Goal: Information Seeking & Learning: Find specific page/section

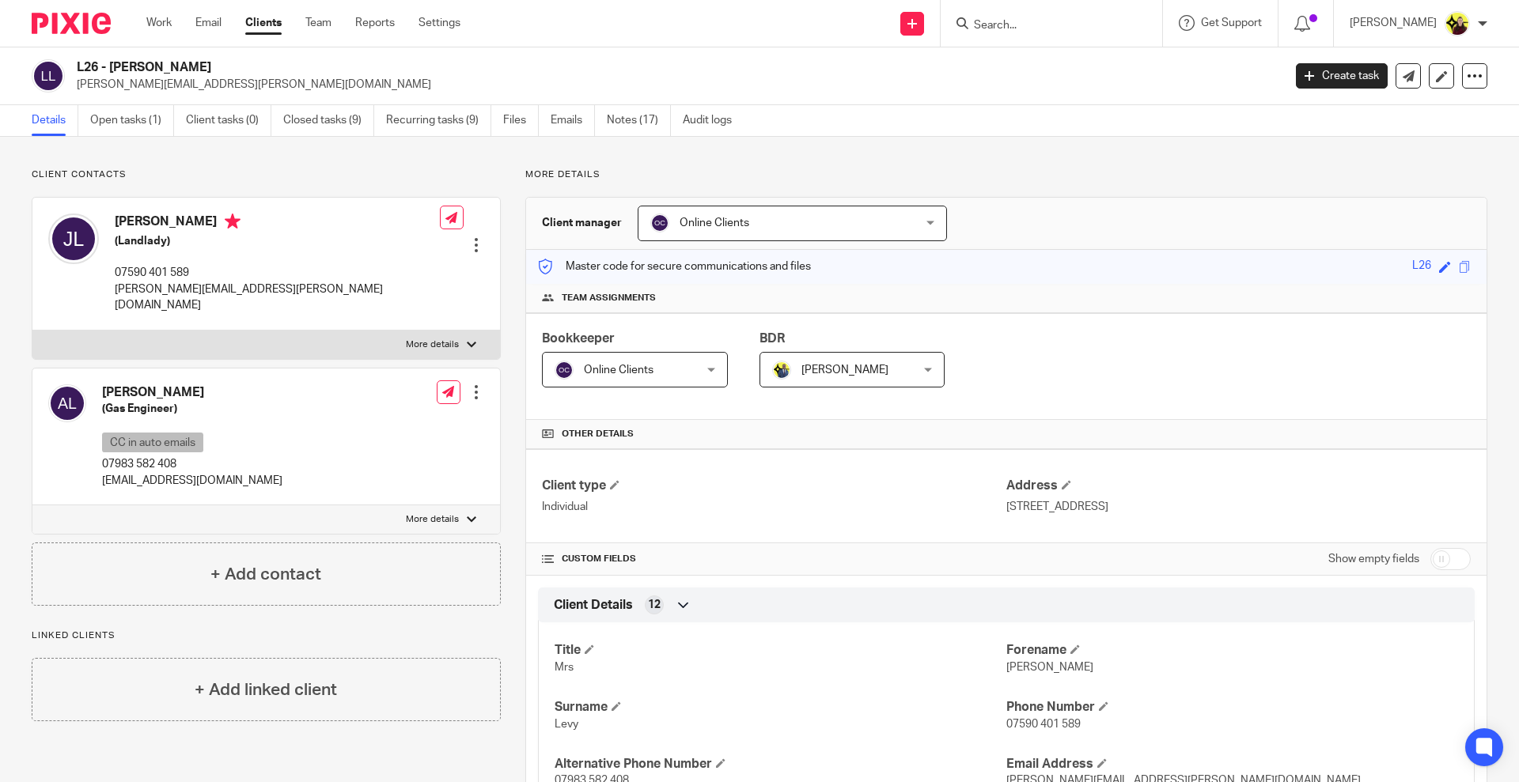
scroll to position [642, 0]
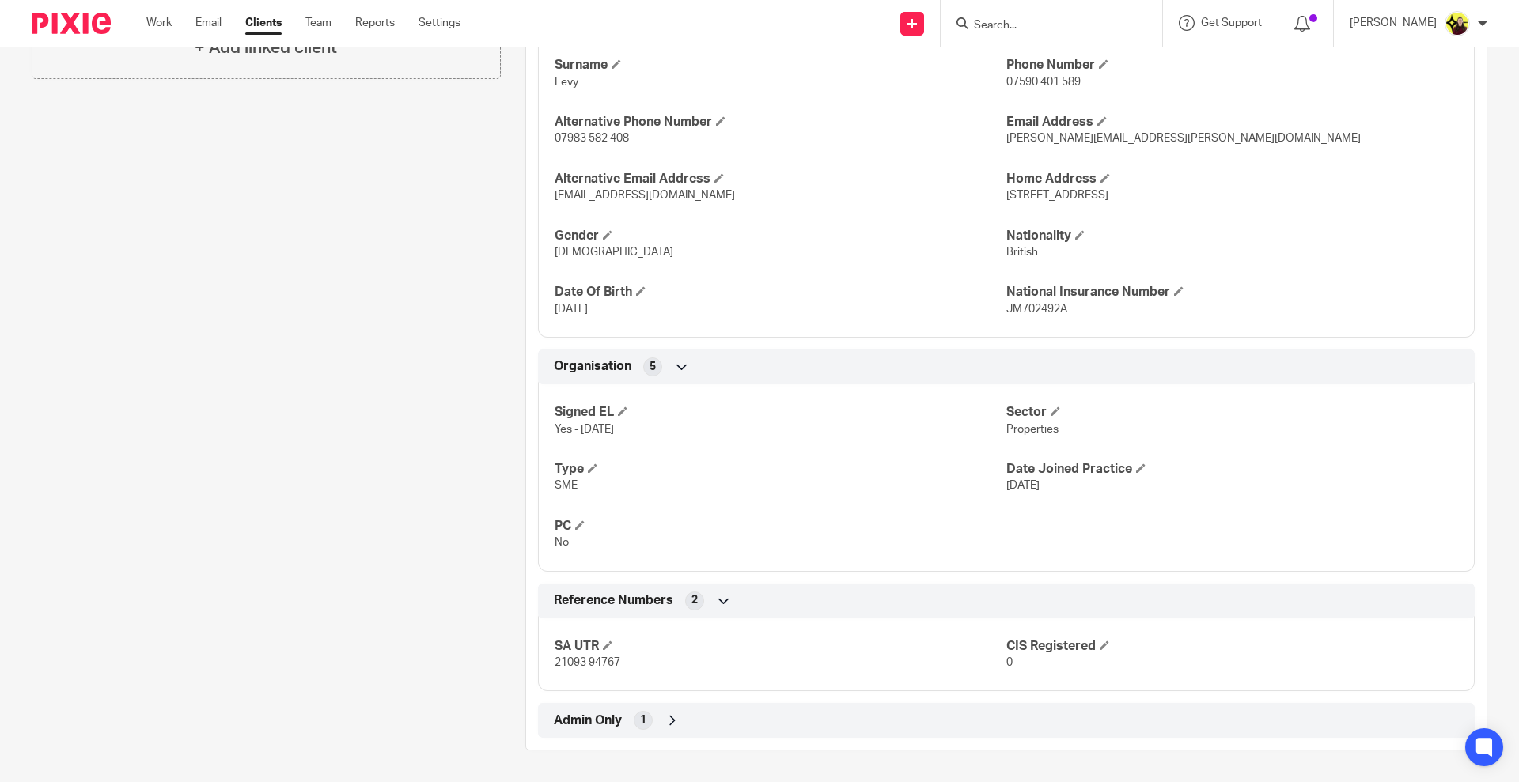
click at [1002, 27] on input "Search" at bounding box center [1043, 26] width 142 height 14
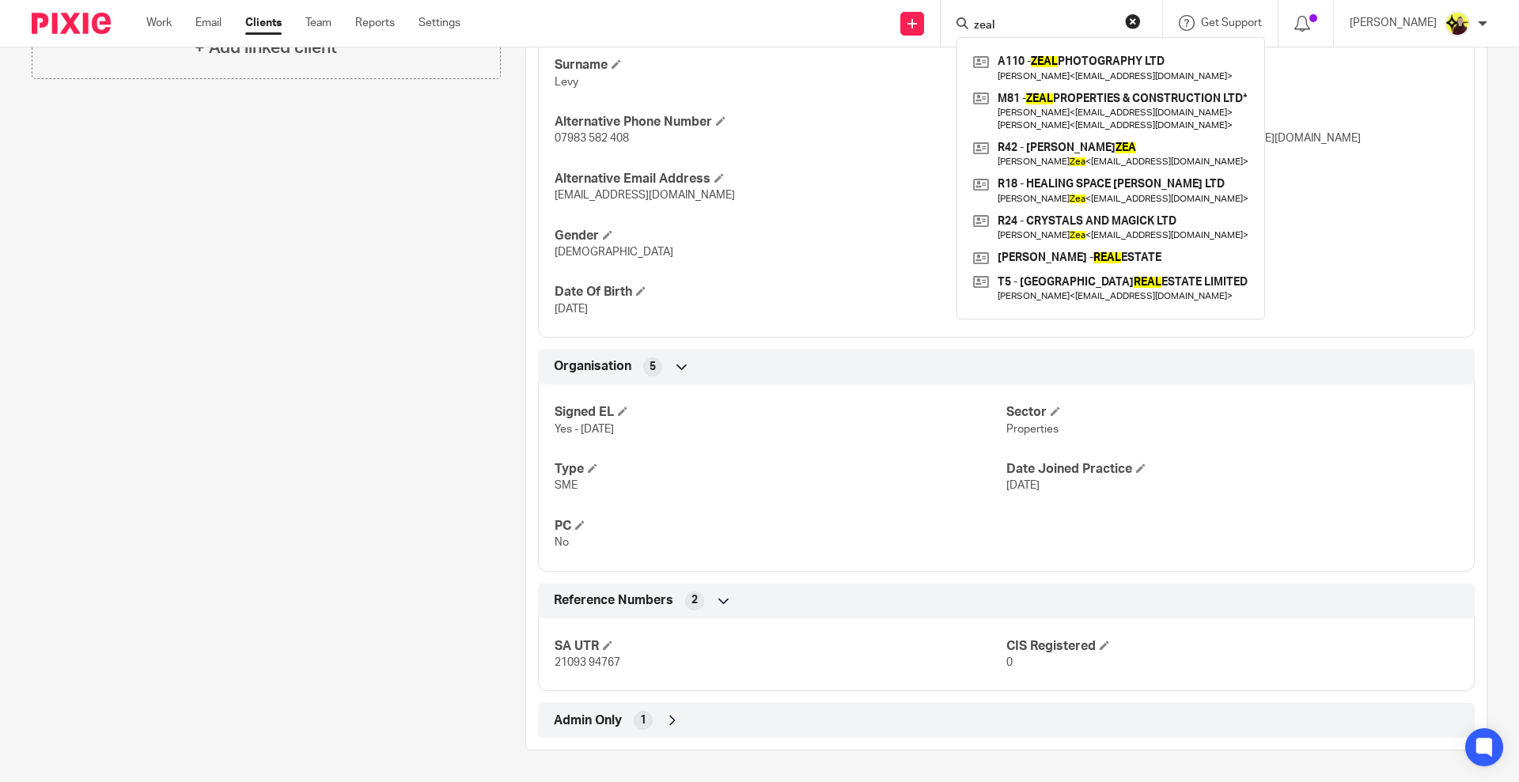
type input "zeal"
click at [1084, 66] on link at bounding box center [1110, 68] width 283 height 36
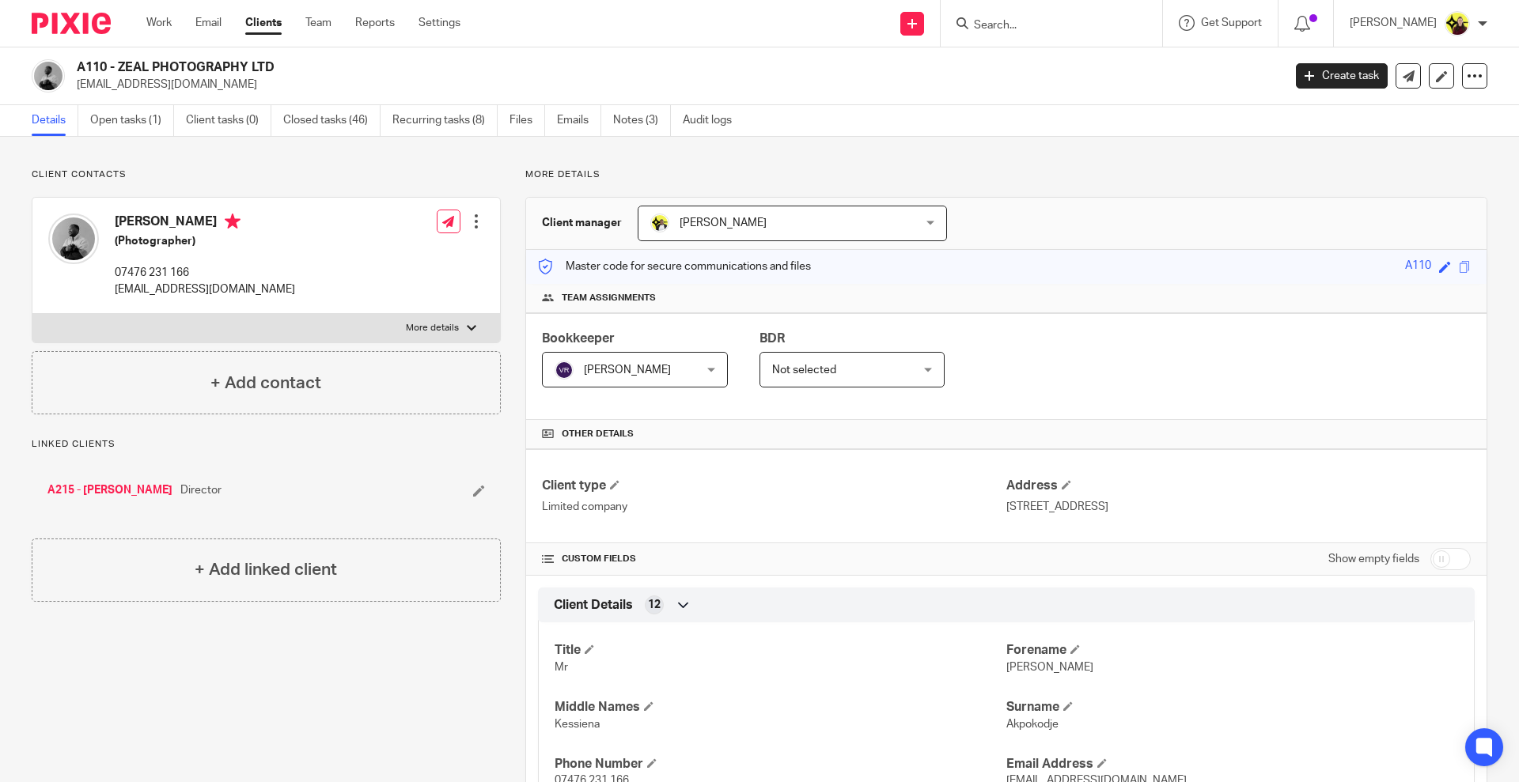
click at [1021, 31] on input "Search" at bounding box center [1043, 26] width 142 height 14
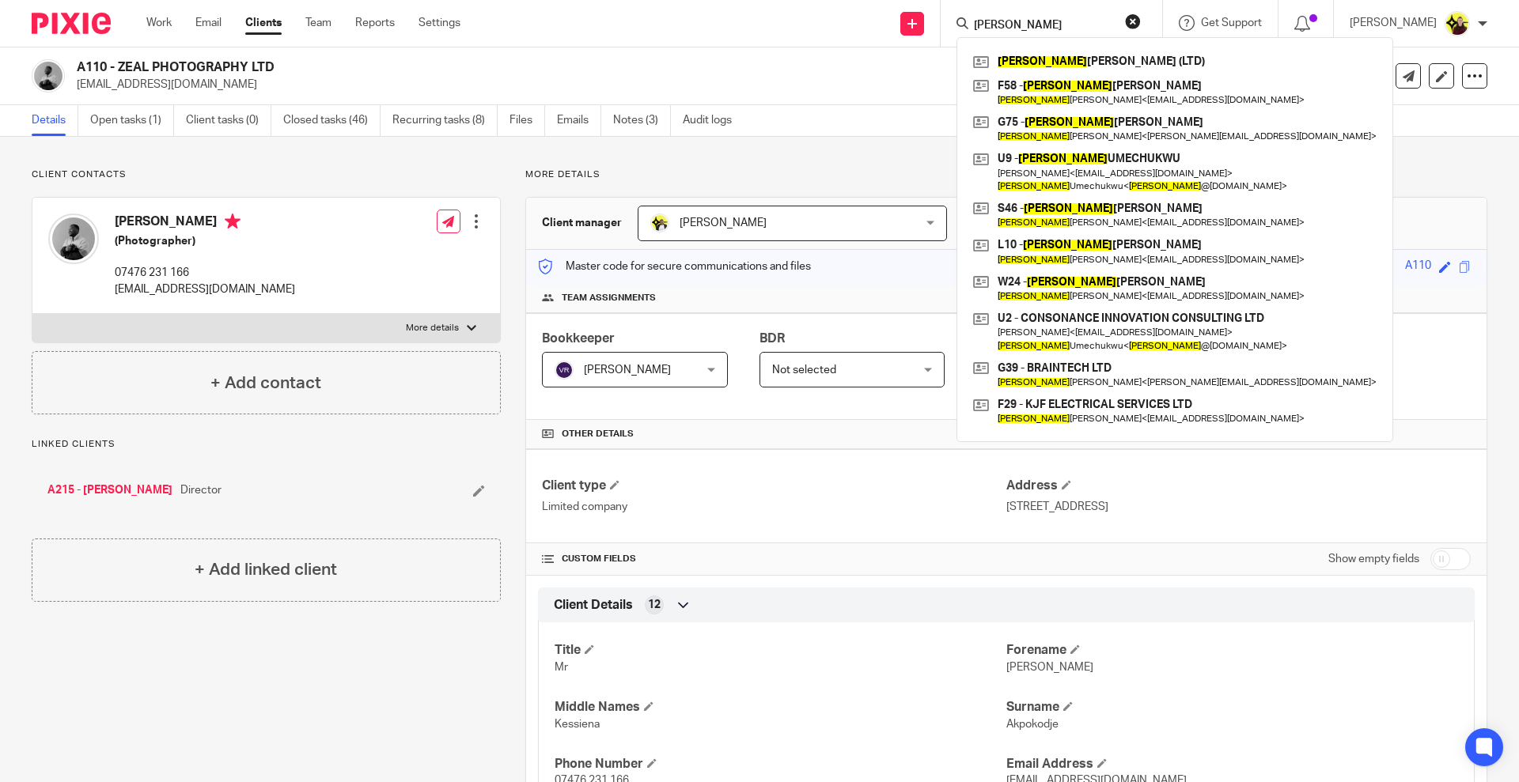
click at [1013, 21] on input "kevlin" at bounding box center [1043, 26] width 142 height 14
paste input "Rachna"
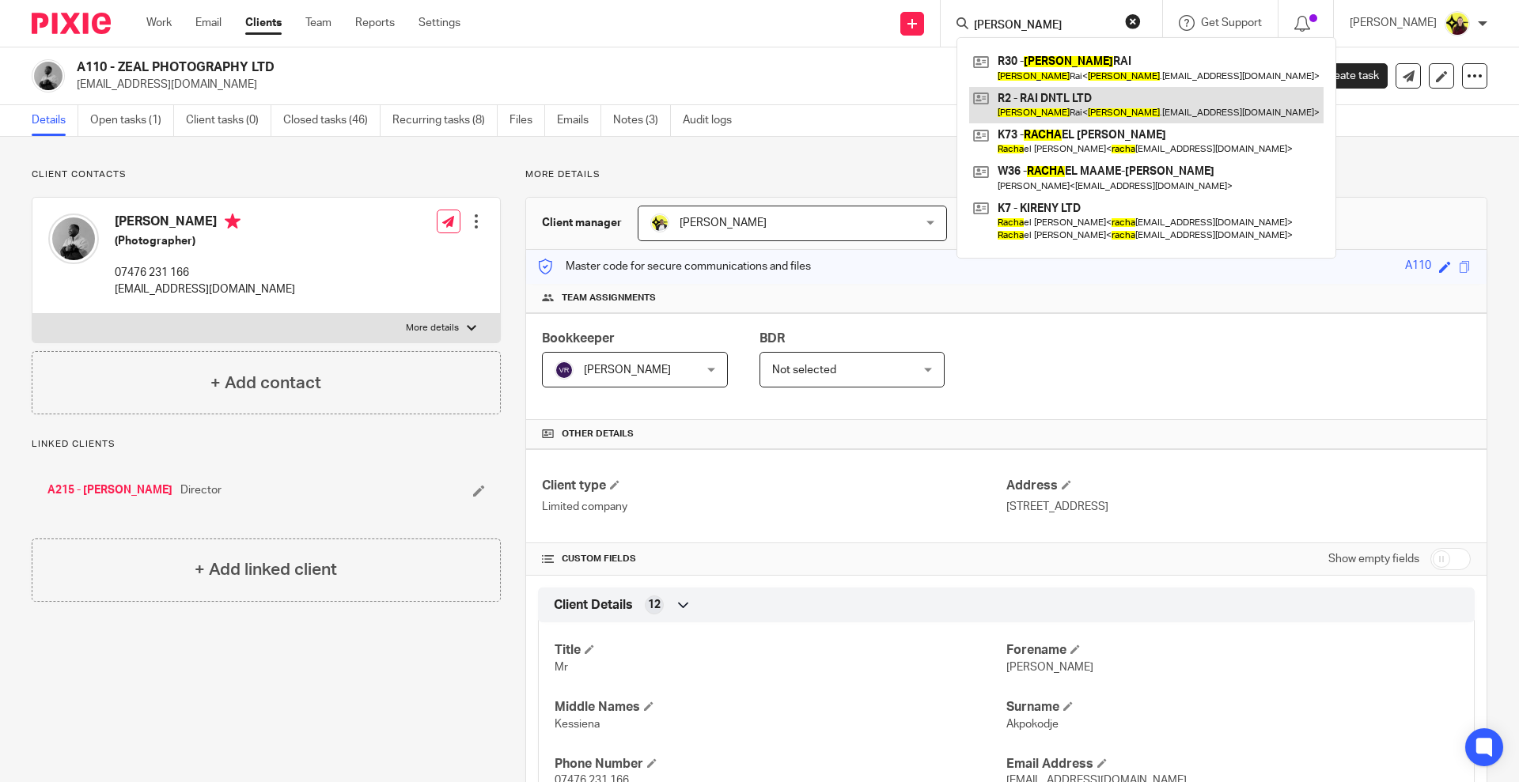
type input "Rachna"
click at [1044, 100] on link at bounding box center [1146, 105] width 354 height 36
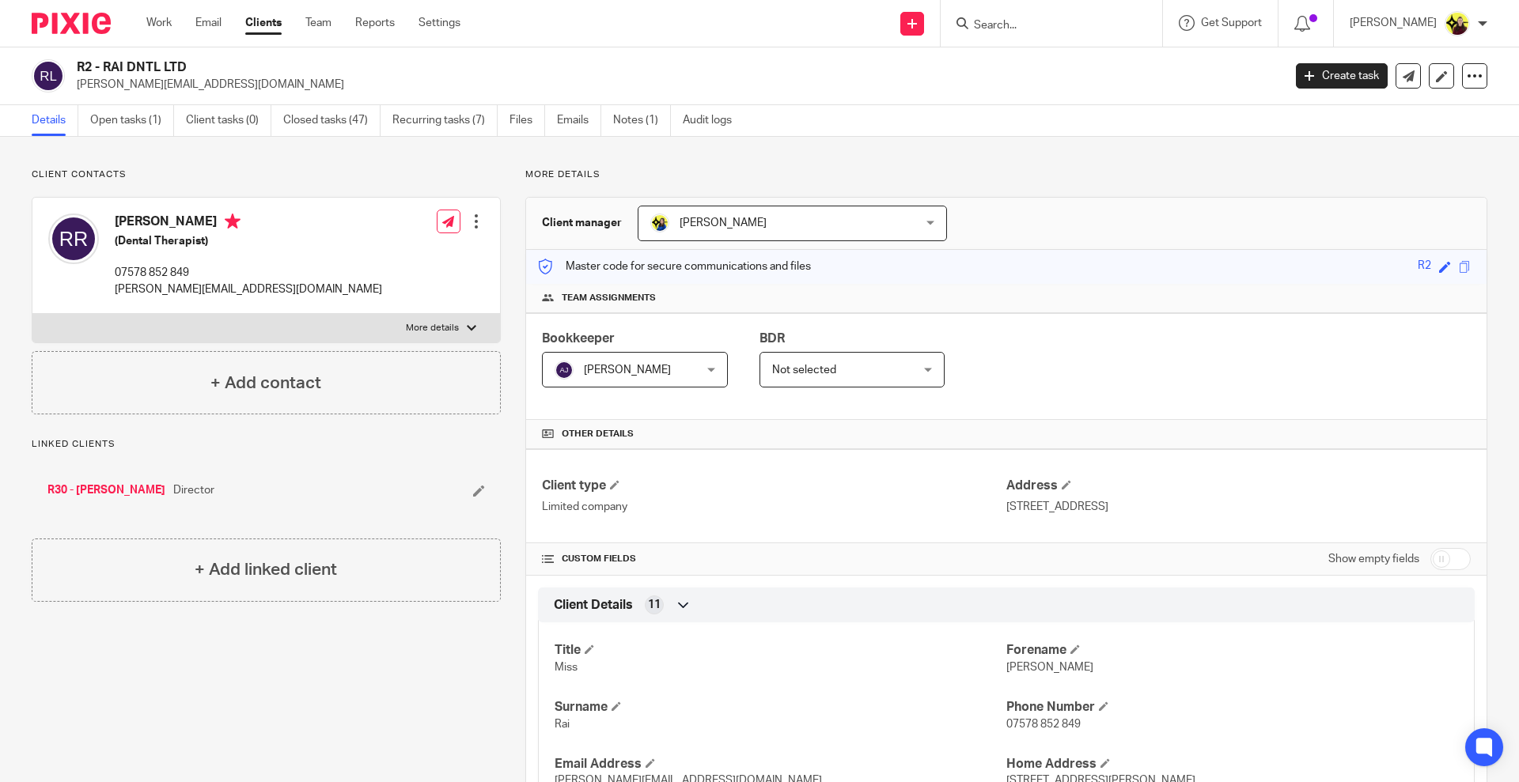
click at [1068, 24] on input "Search" at bounding box center [1043, 26] width 142 height 14
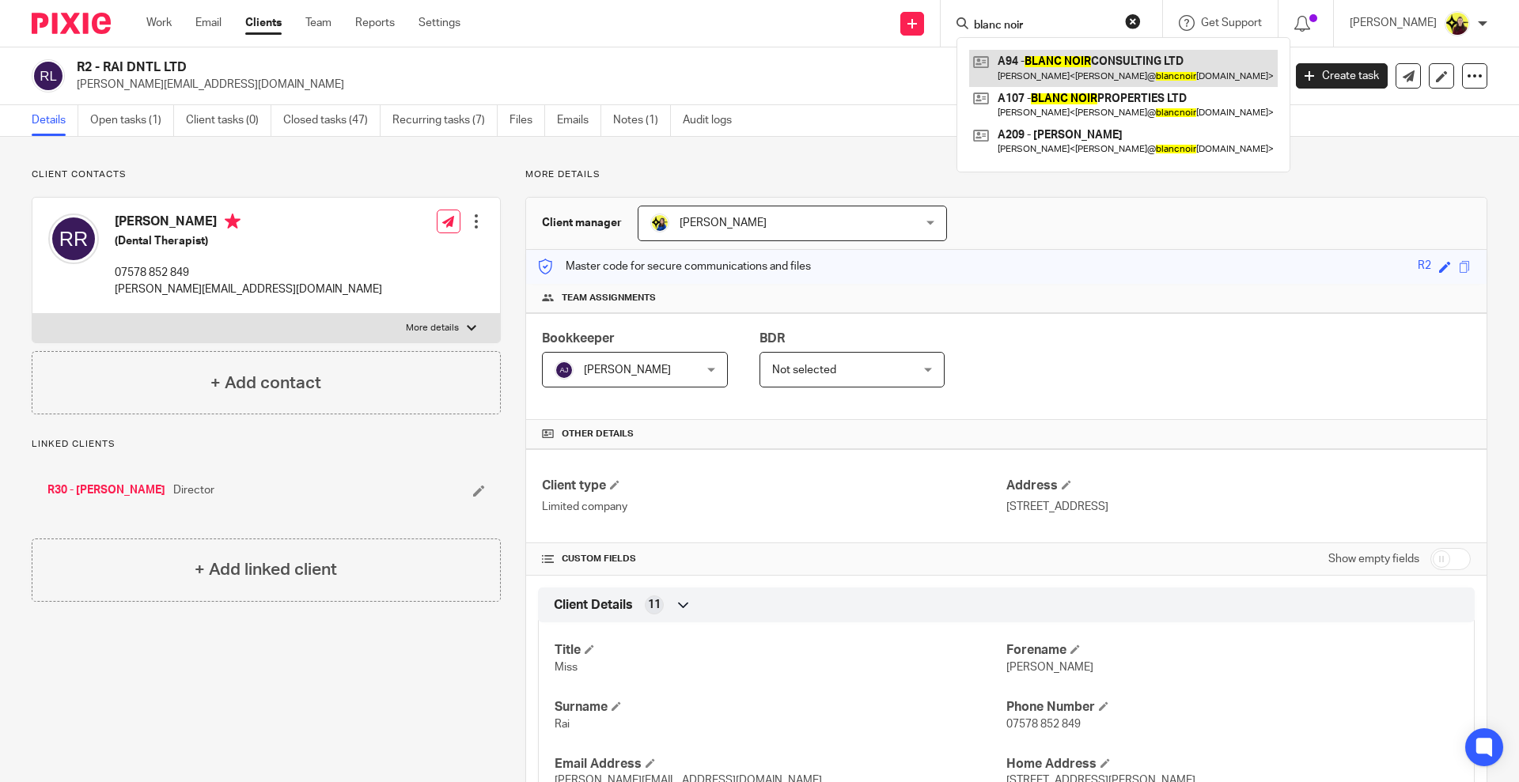
type input "blanc noir"
click at [1089, 66] on link at bounding box center [1123, 68] width 309 height 36
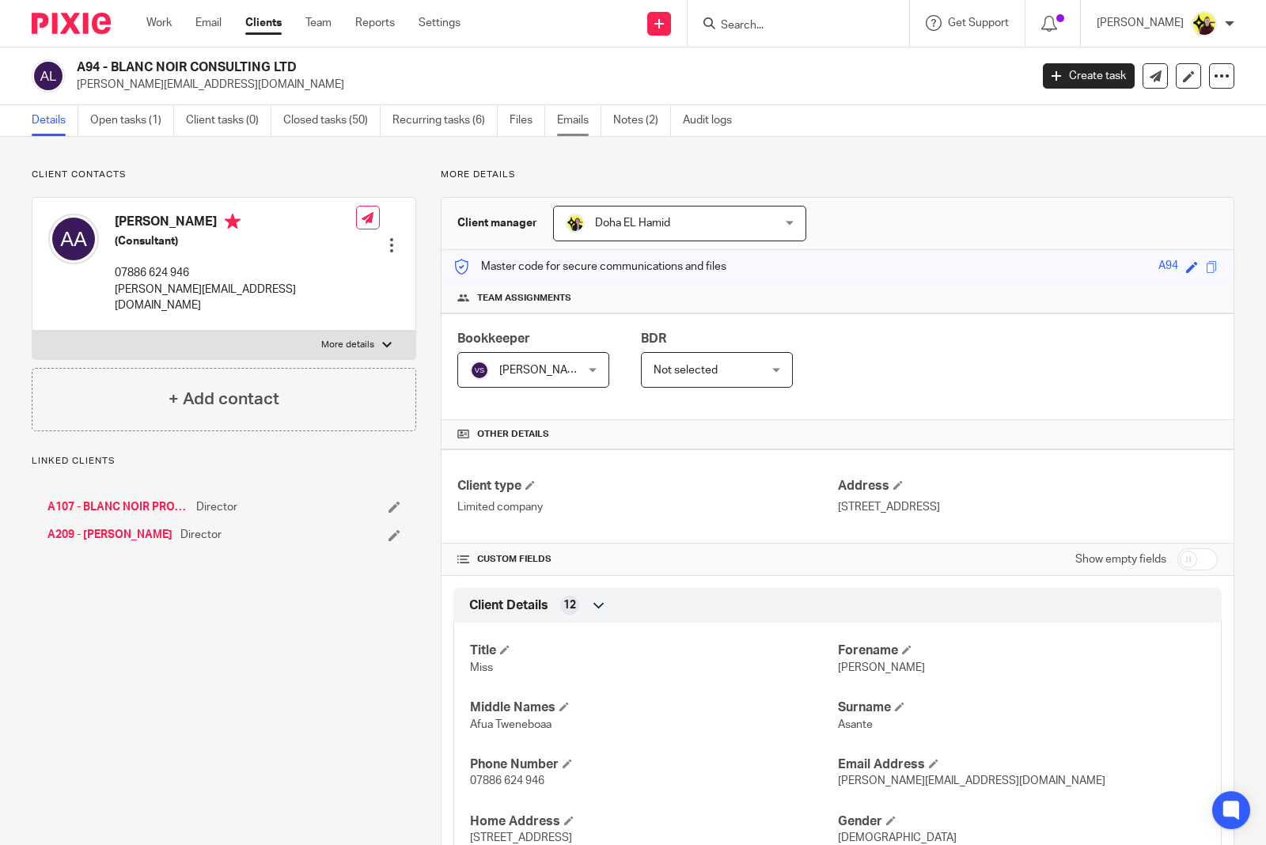
click at [574, 108] on link "Emails" at bounding box center [579, 120] width 44 height 31
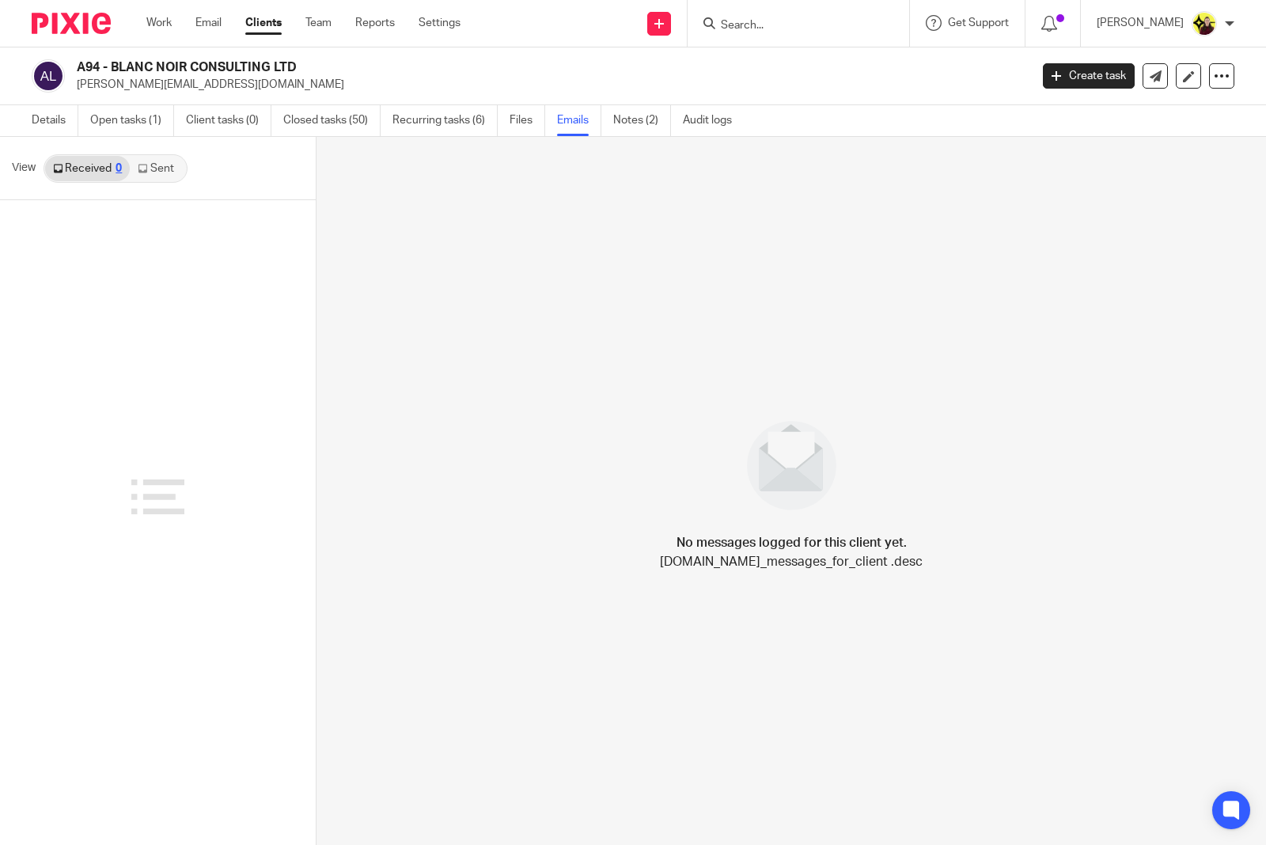
click at [150, 174] on link "Sent" at bounding box center [157, 168] width 55 height 25
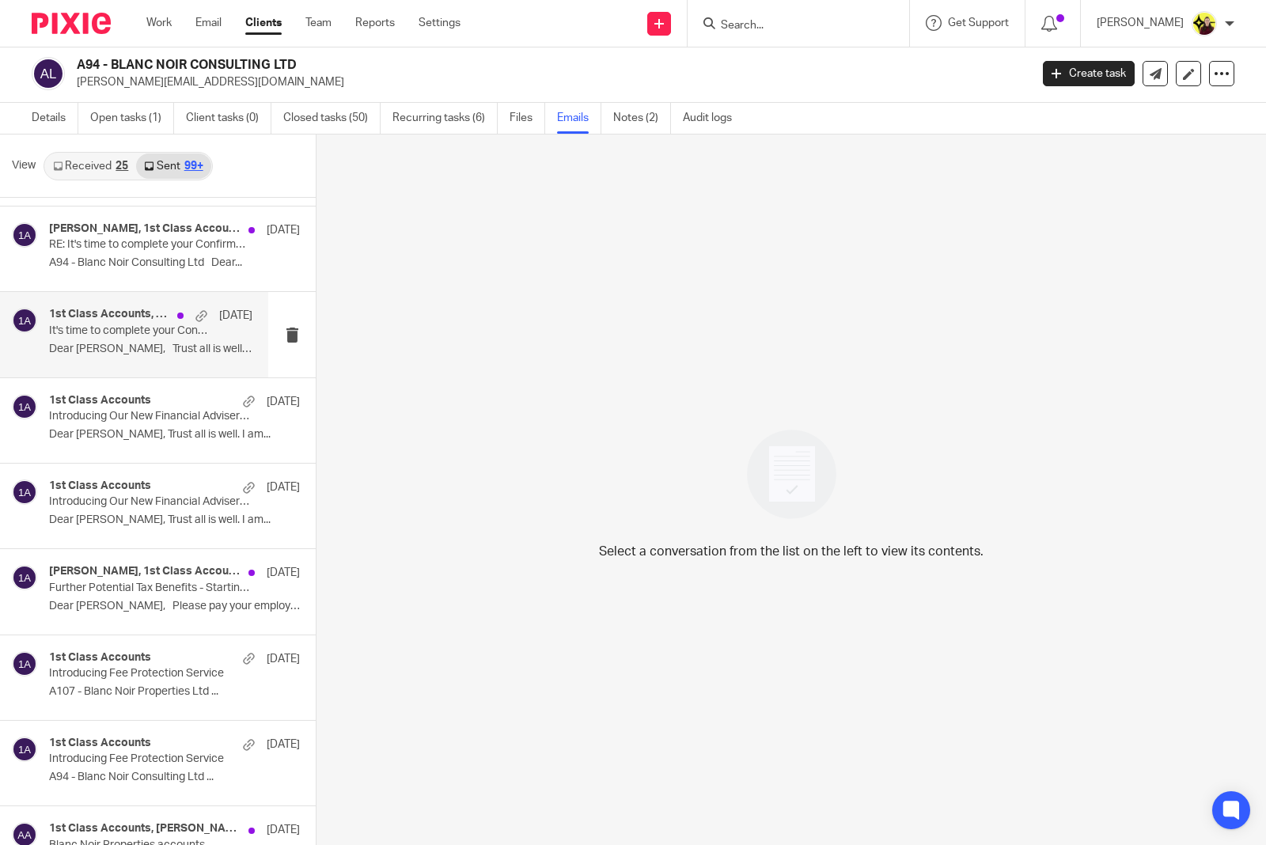
scroll to position [6440, 0]
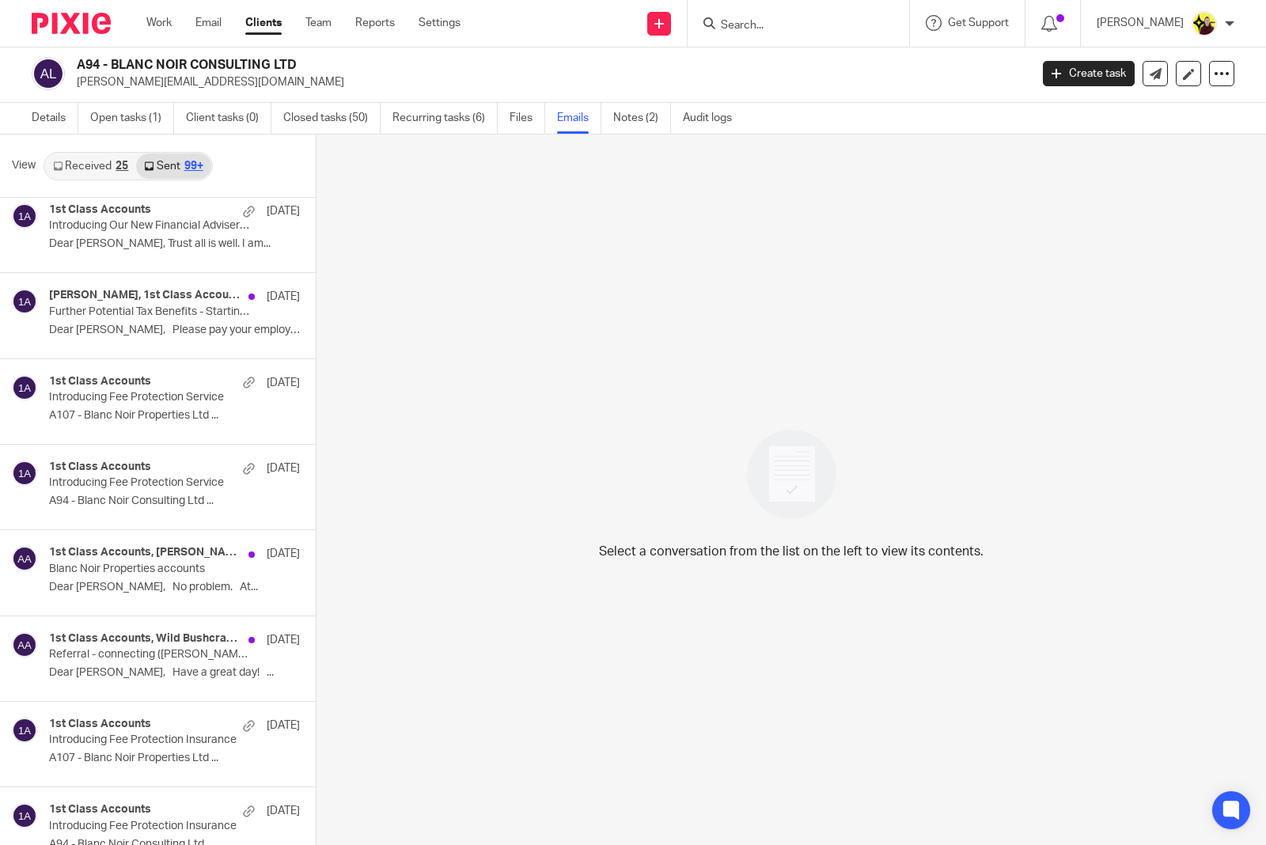
click at [161, 615] on div "1st Class Accounts, Anita Asante 21 Nov Blanc Noir Properties accounts Dear Ani…" at bounding box center [158, 572] width 316 height 85
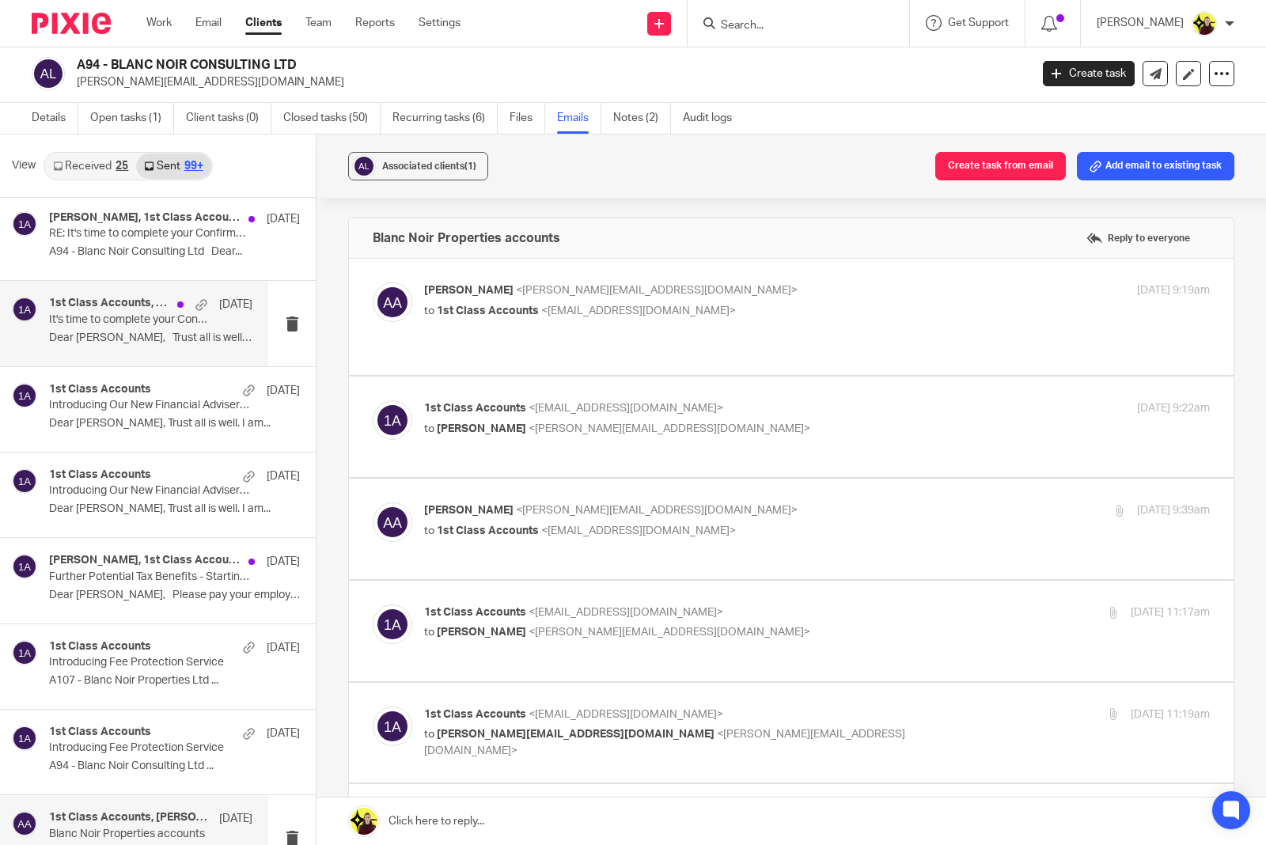
scroll to position [6143, 0]
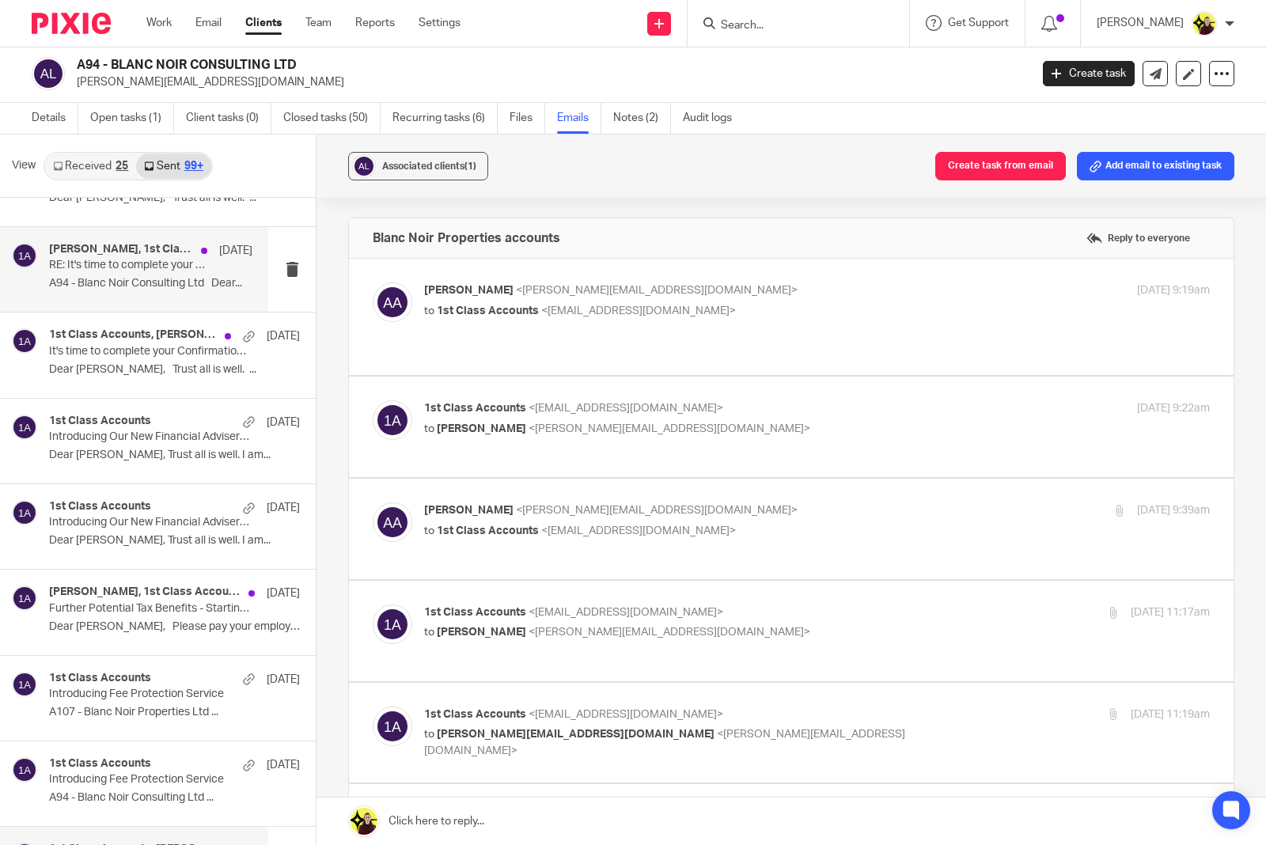
click at [172, 290] on p "A94 - Blanc Noir Consulting Ltd Dear..." at bounding box center [150, 283] width 203 height 13
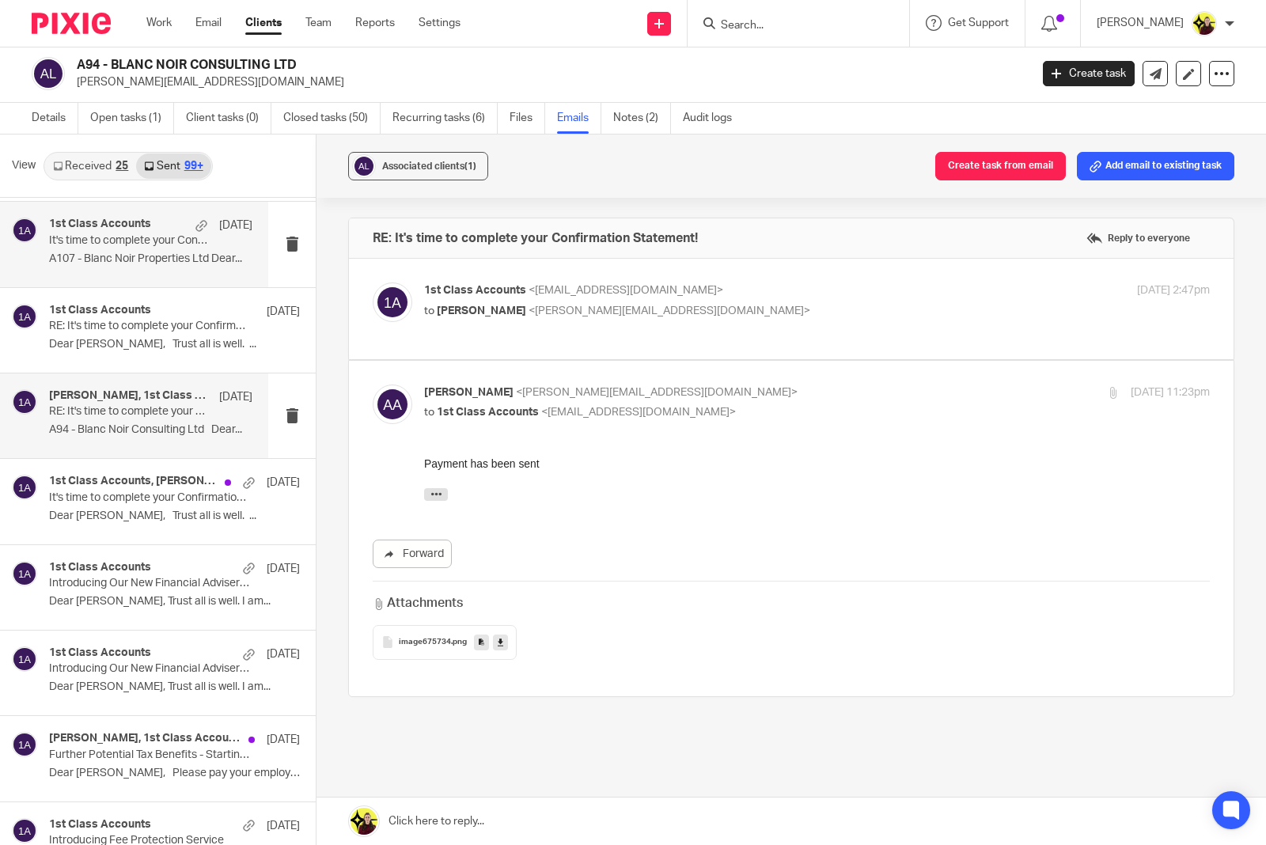
scroll to position [5945, 0]
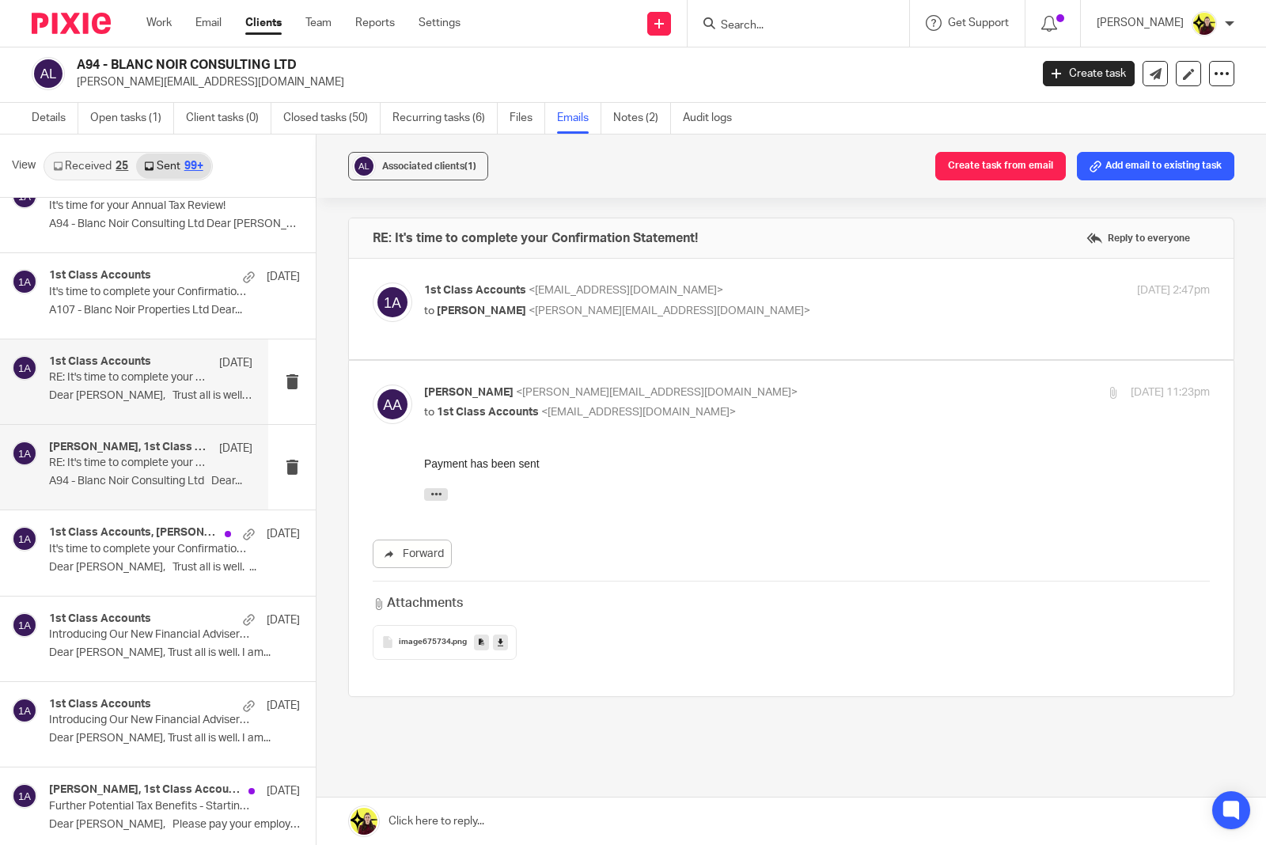
click at [156, 366] on div "1st Class Accounts 18 Dec RE: It's time to complete your Confirmation Statement…" at bounding box center [134, 381] width 268 height 85
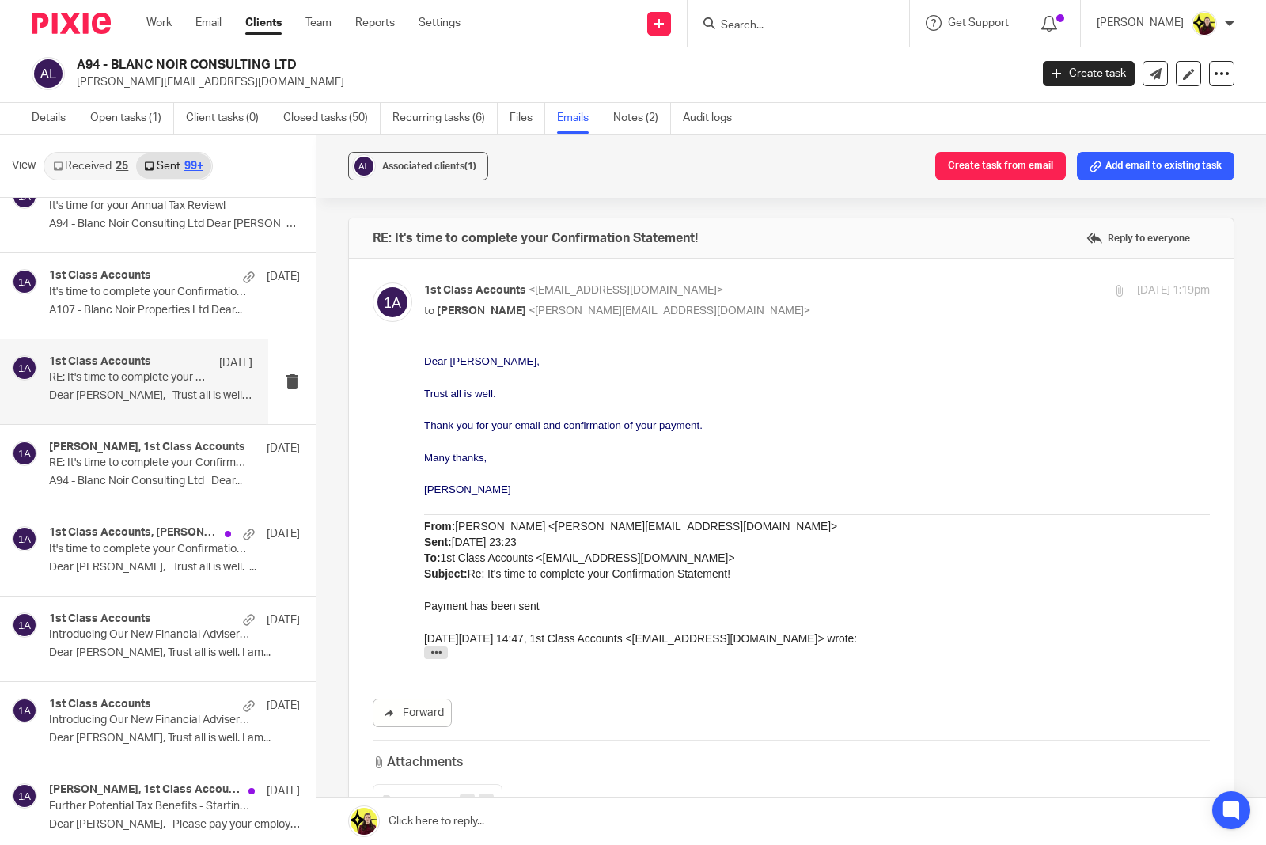
scroll to position [0, 0]
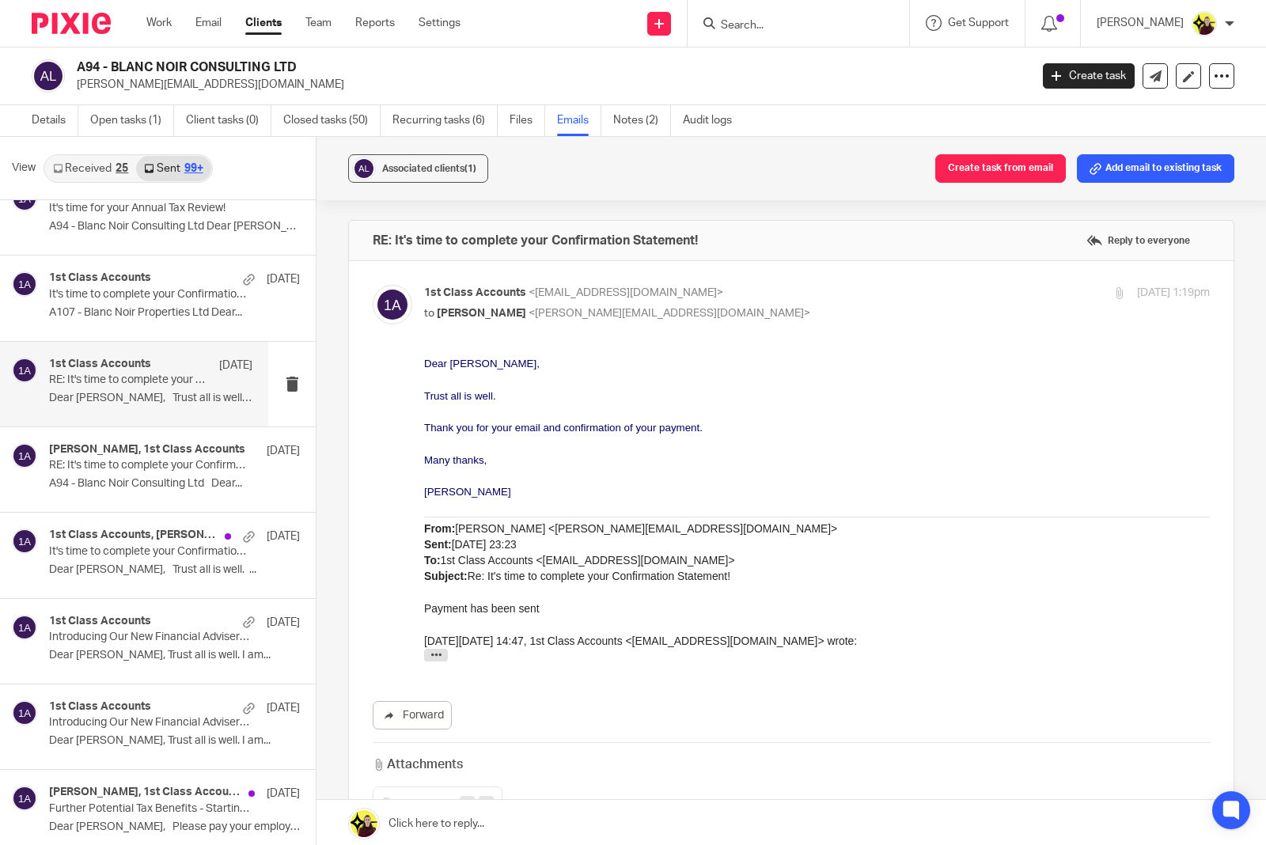
click at [737, 286] on p "1st Class Accounts <info@1stclassaccounts.co.uk>" at bounding box center [686, 293] width 524 height 17
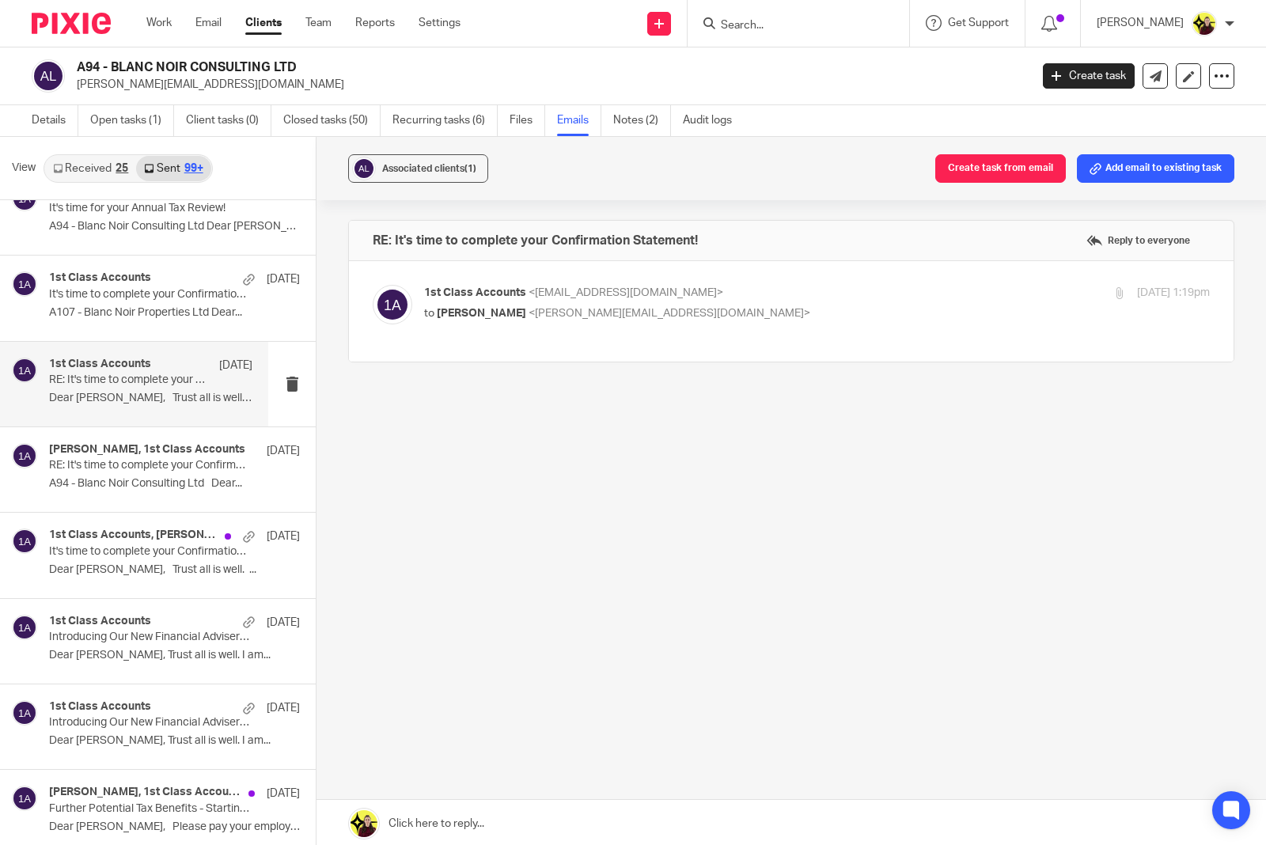
click at [737, 286] on p "1st Class Accounts <info@1stclassaccounts.co.uk>" at bounding box center [686, 293] width 524 height 17
checkbox input "true"
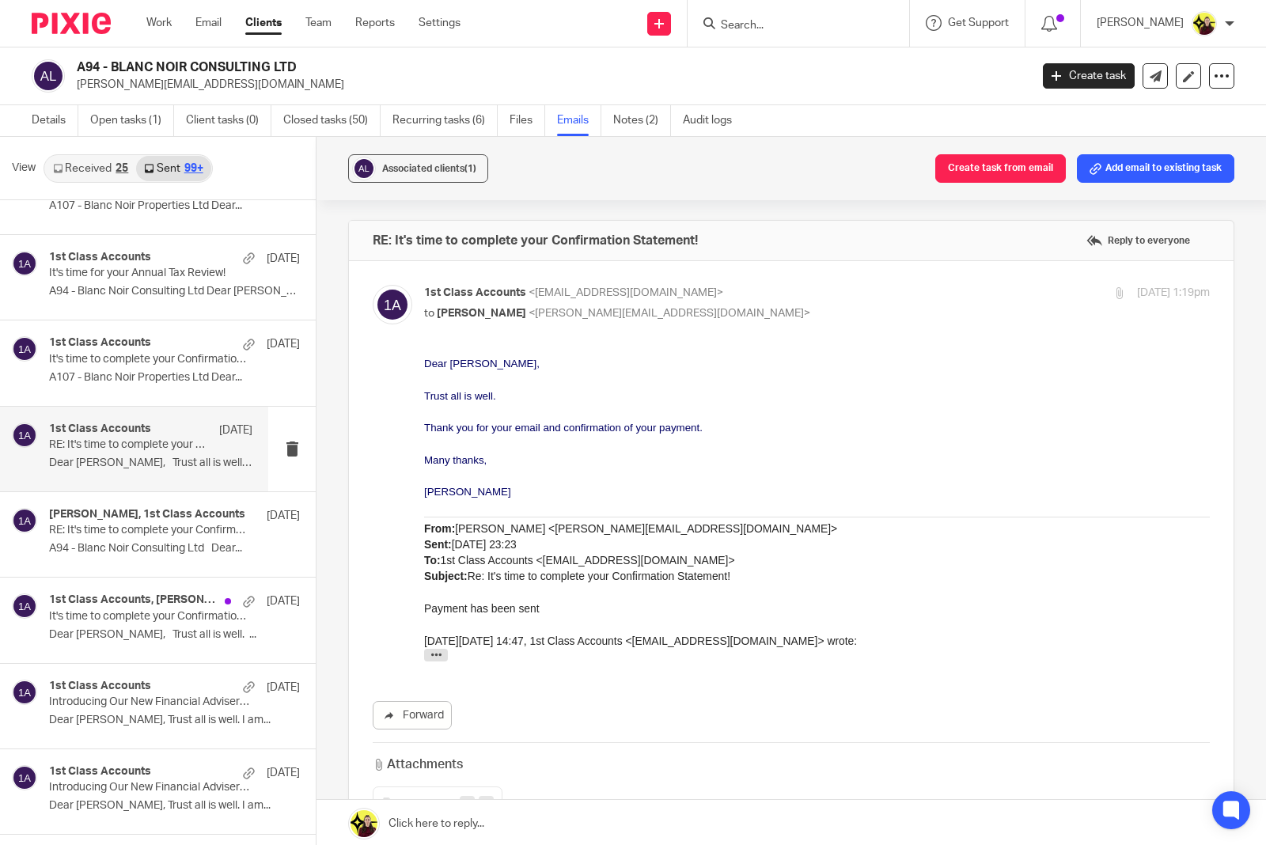
scroll to position [5846, 0]
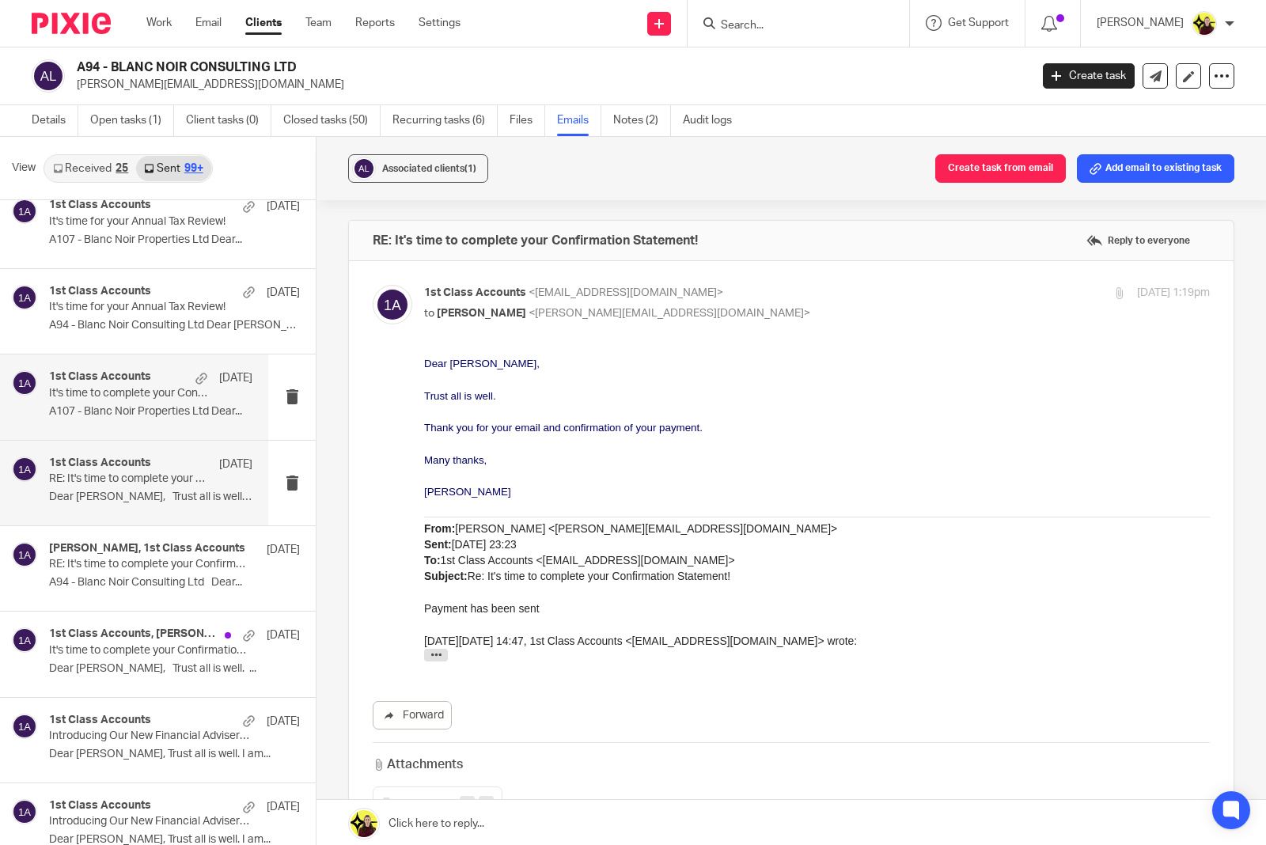
click at [149, 418] on p "A107 - Blanc Noir Properties Ltd Dear..." at bounding box center [150, 411] width 203 height 13
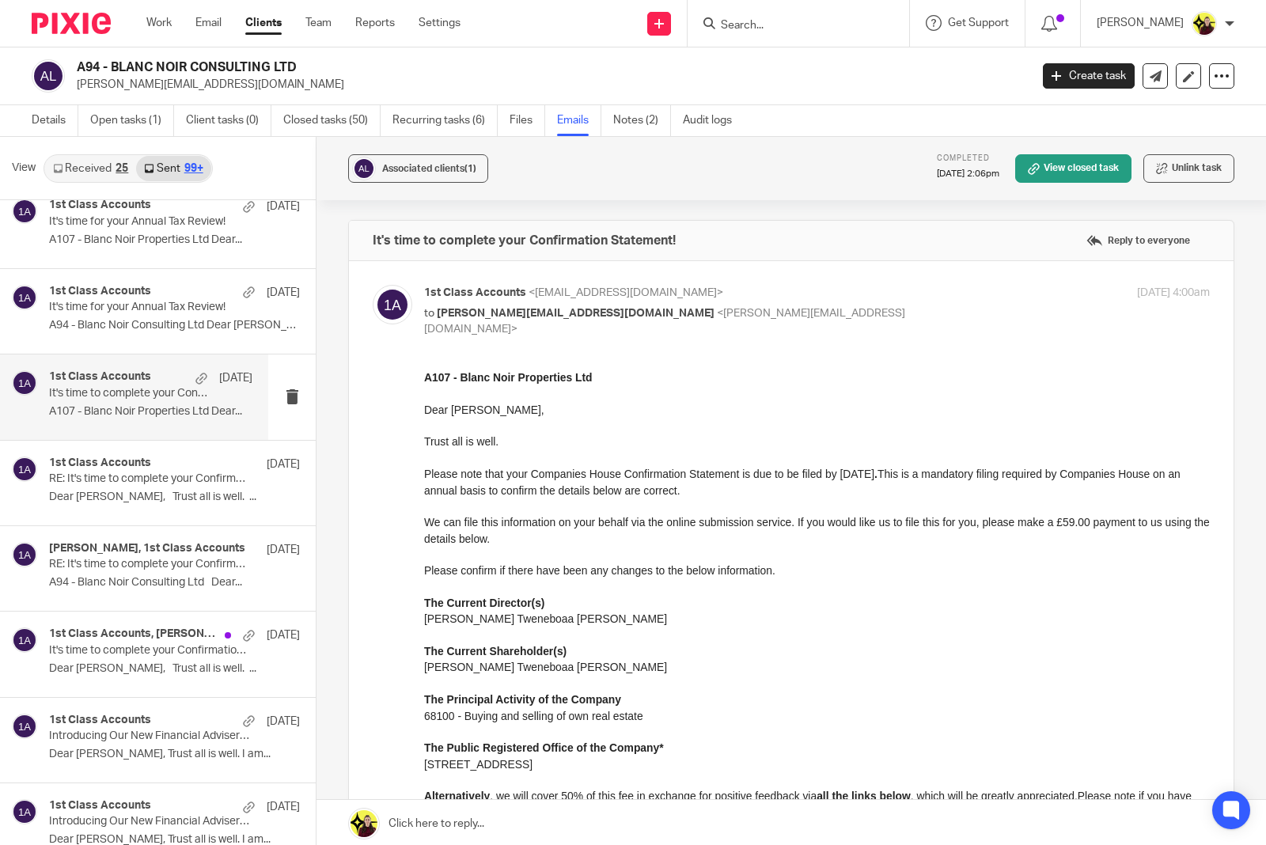
scroll to position [0, 0]
click at [144, 523] on div "1st Class Accounts 18 Dec RE: It's time to complete your Confirmation Statement…" at bounding box center [134, 483] width 268 height 85
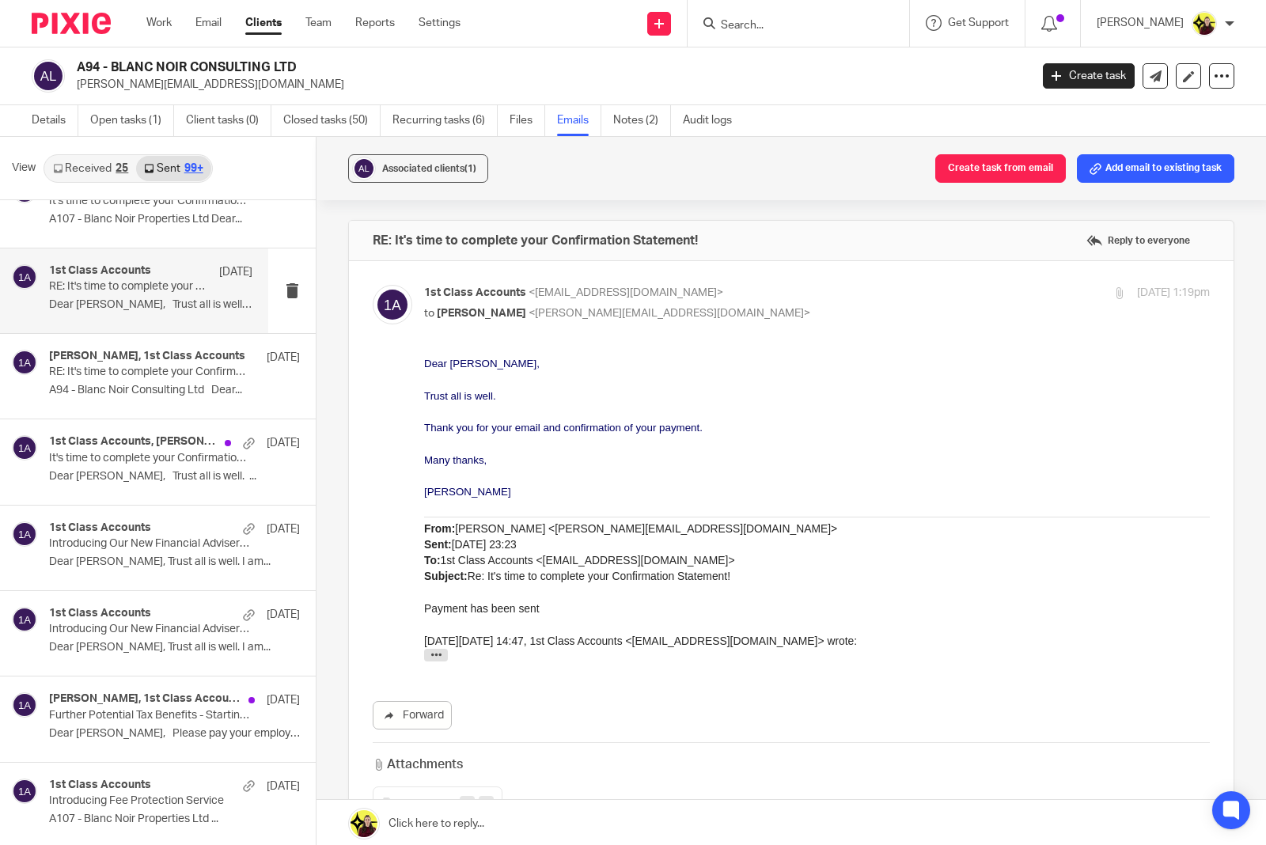
scroll to position [6044, 0]
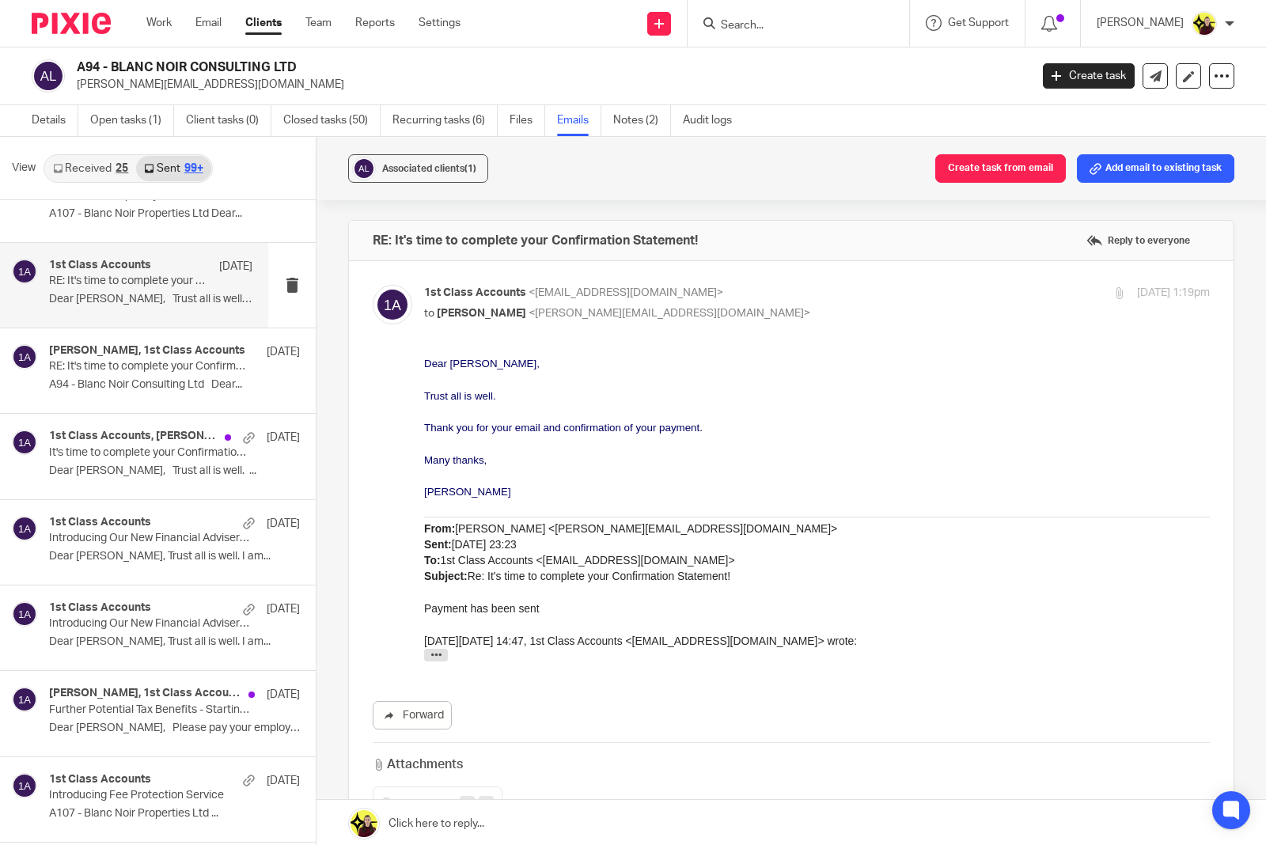
click at [125, 498] on div "1st Class Accounts, Anita Asante 9 Dec It's time to complete your Confirmation …" at bounding box center [158, 456] width 316 height 85
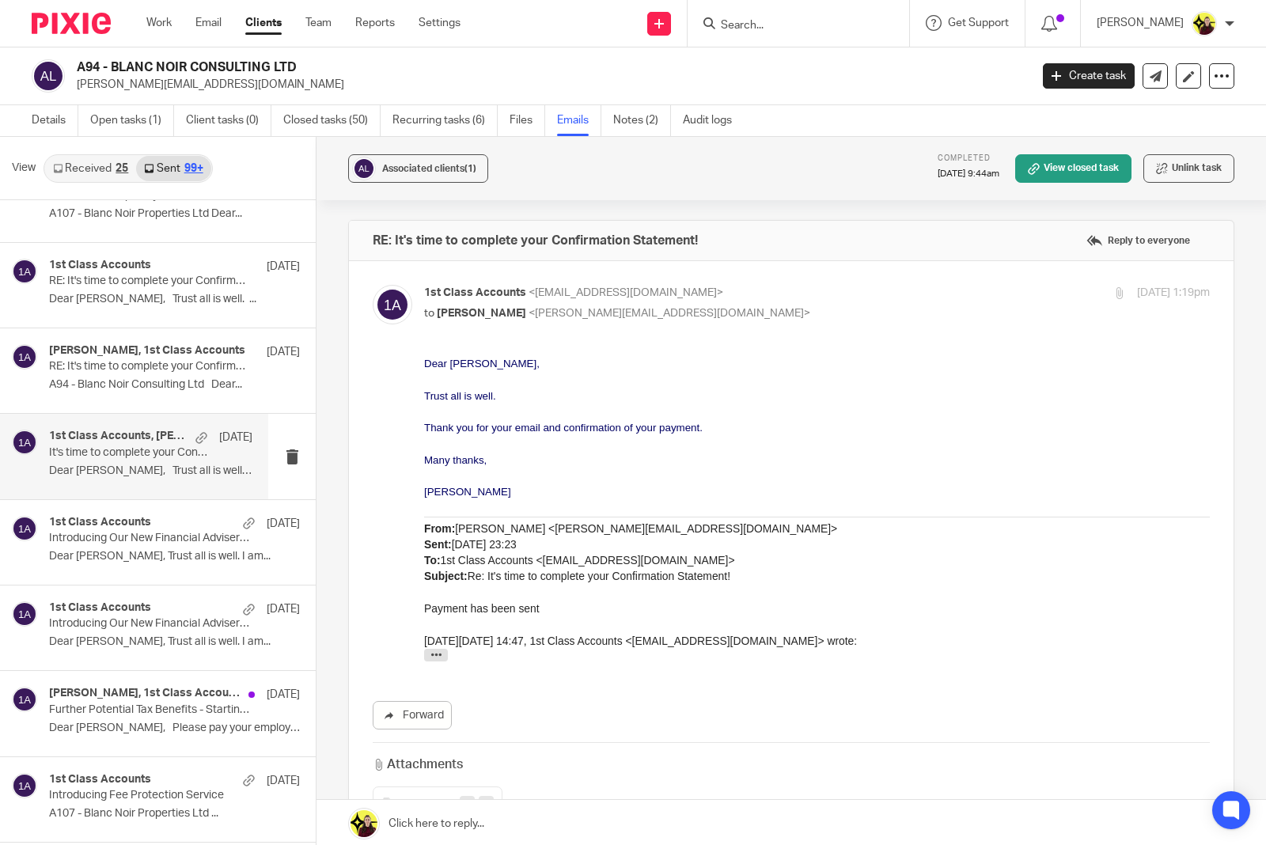
click at [121, 483] on div "1st Class Accounts, Anita Asante 9 Dec It's time to complete your Confirmation …" at bounding box center [150, 456] width 203 height 53
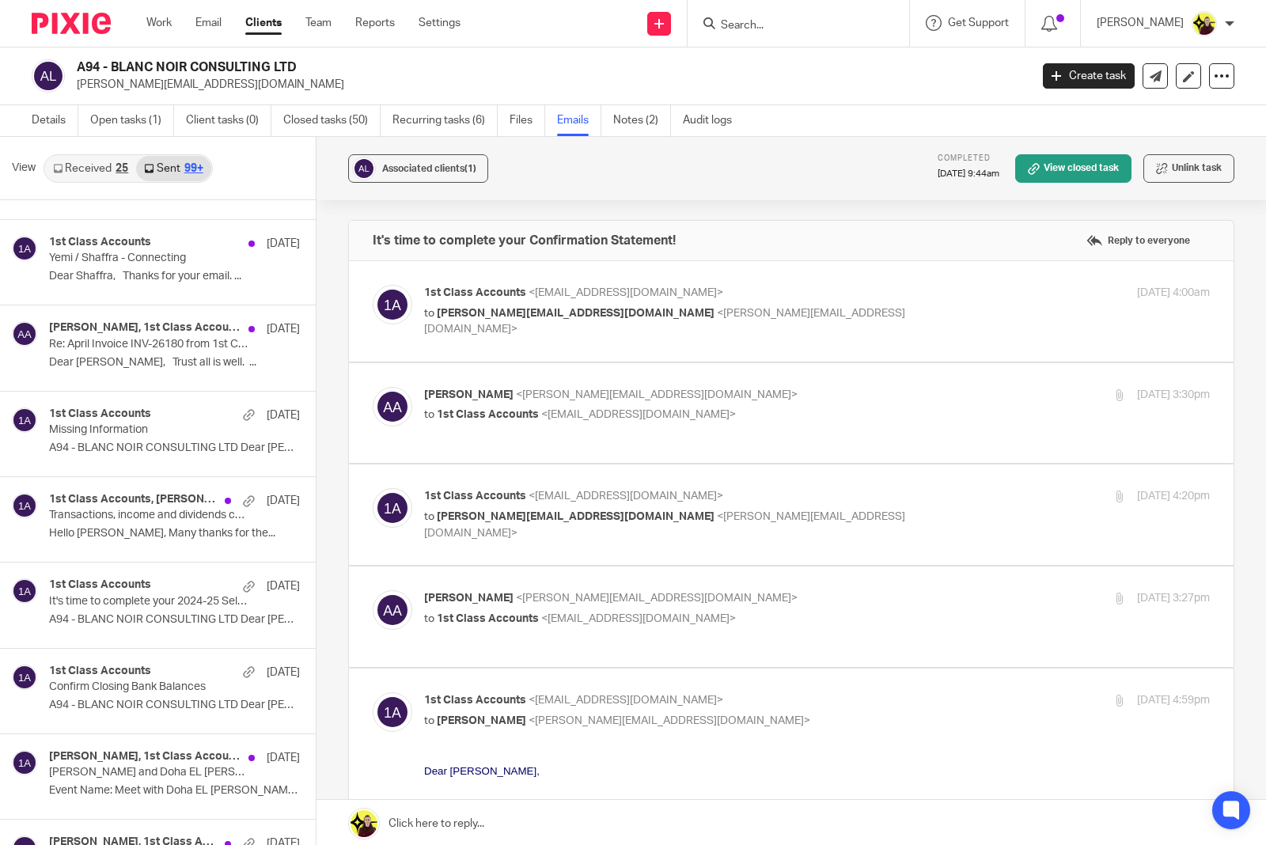
scroll to position [5127, 0]
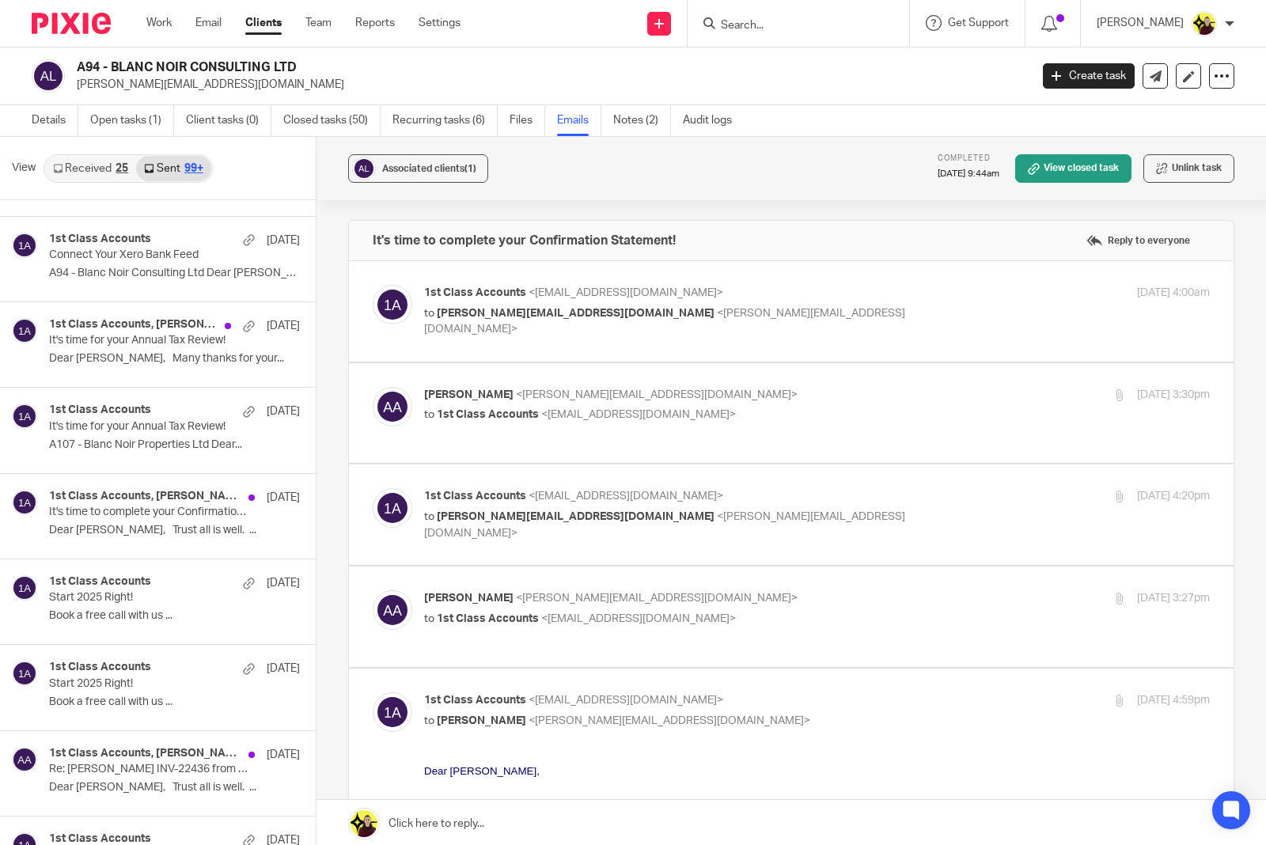
click at [877, 301] on p "1st Class Accounts <info@1stclassaccounts.co.uk>" at bounding box center [686, 293] width 524 height 17
checkbox input "true"
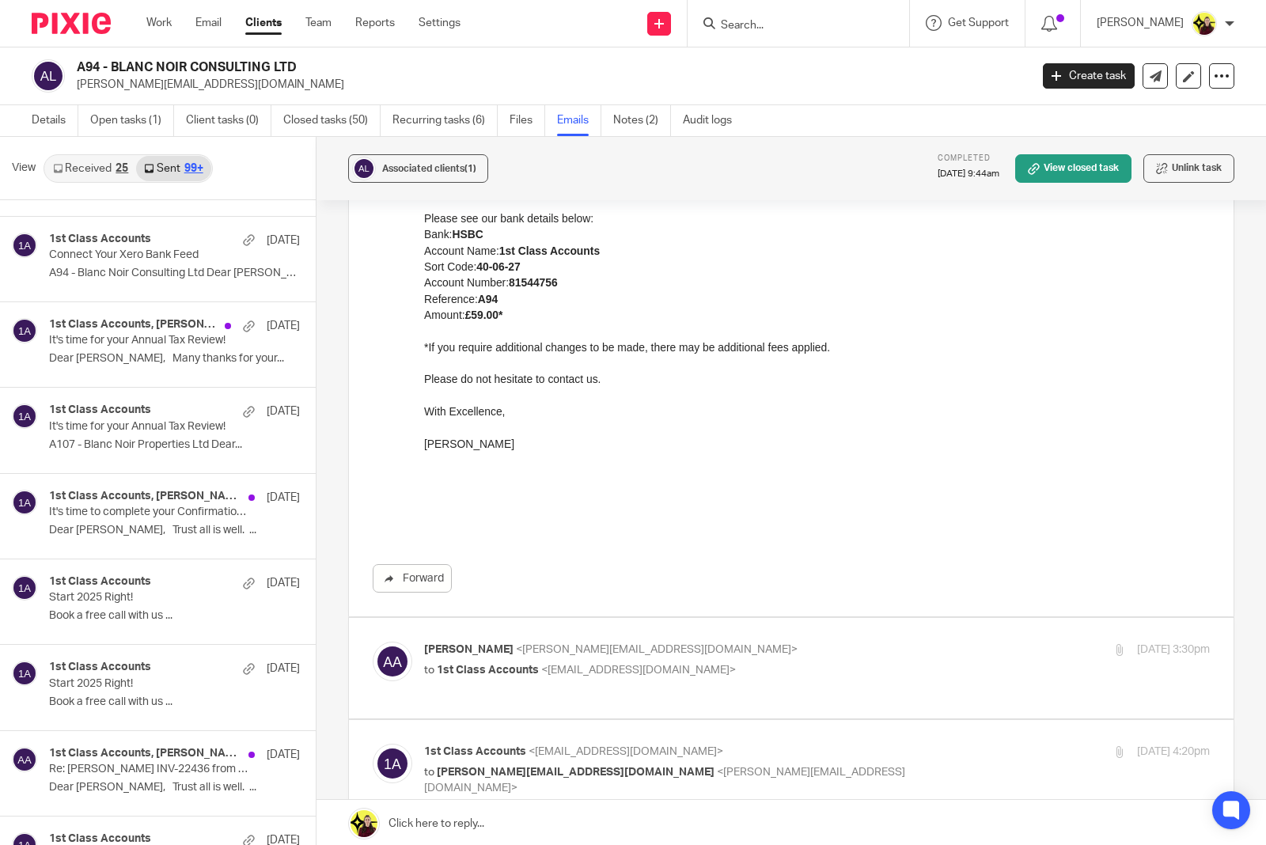
scroll to position [692, 0]
click at [705, 679] on div "Anita Asante <anita@blancnoirconsulting.com> to 1st Class Accounts <info@1stcla…" at bounding box center [817, 660] width 786 height 40
checkbox input "true"
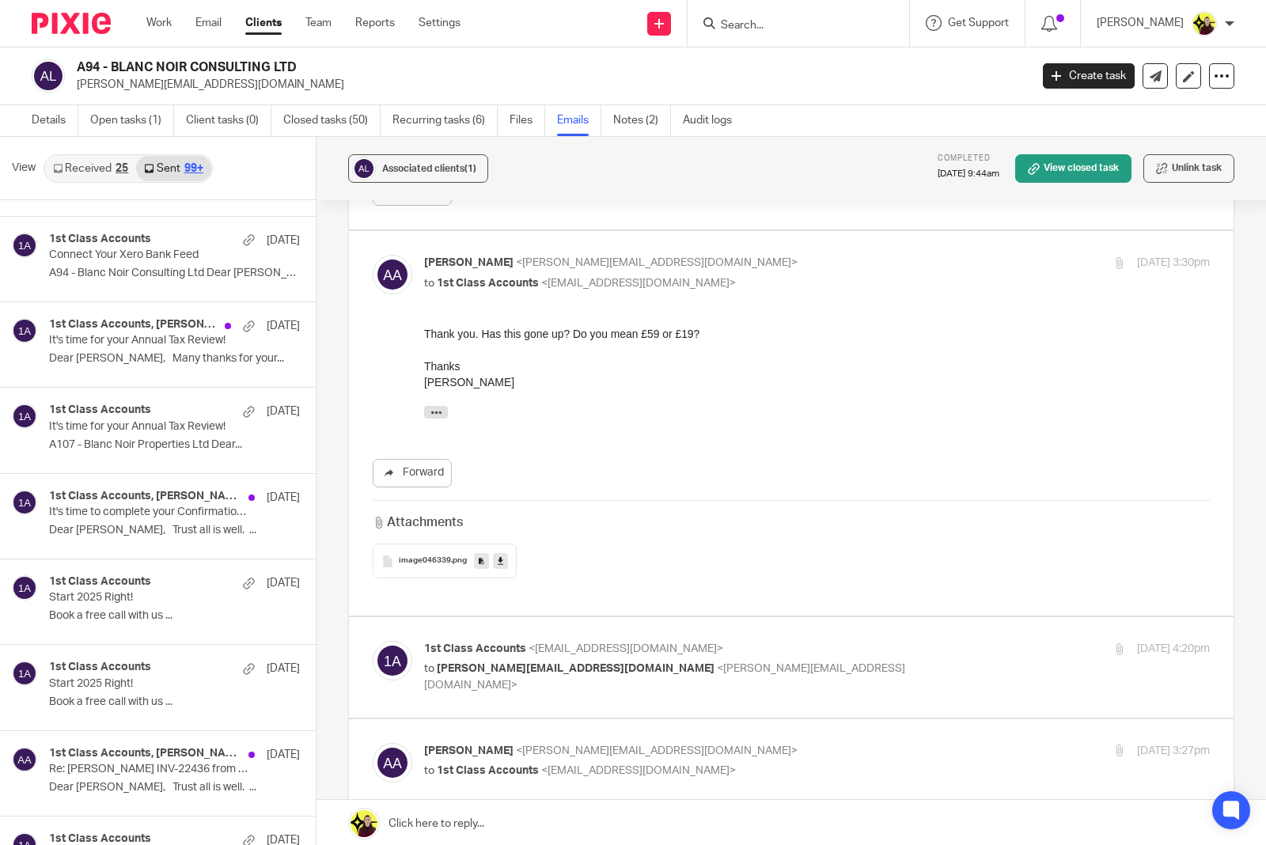
scroll to position [1286, 0]
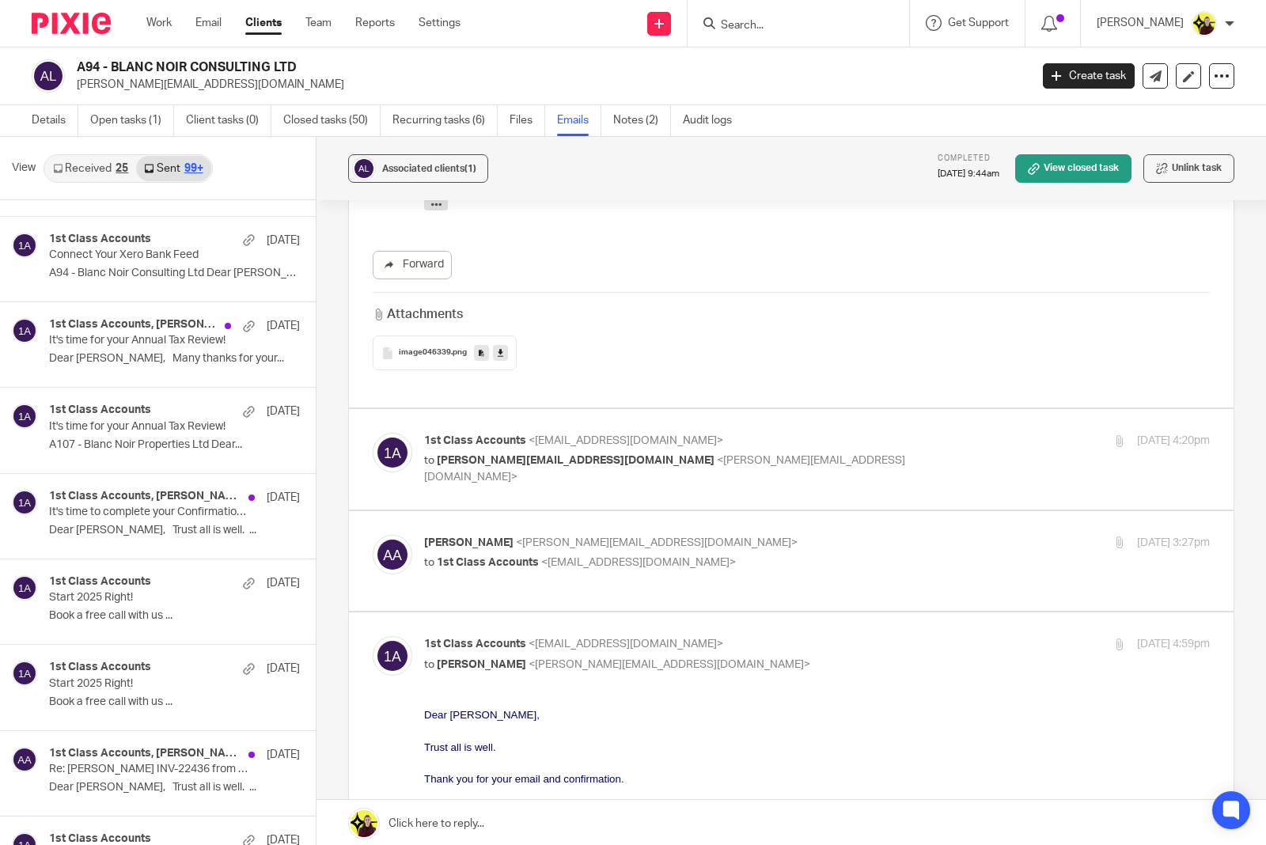
click at [916, 479] on div "1st Class Accounts <info@1stclassaccounts.co.uk> to anita@blancnoirconsulting.c…" at bounding box center [791, 459] width 837 height 53
click at [873, 461] on p "to anita@blancnoirconsulting.com <anita@blancnoirconsulting.com>" at bounding box center [686, 469] width 524 height 32
checkbox input "true"
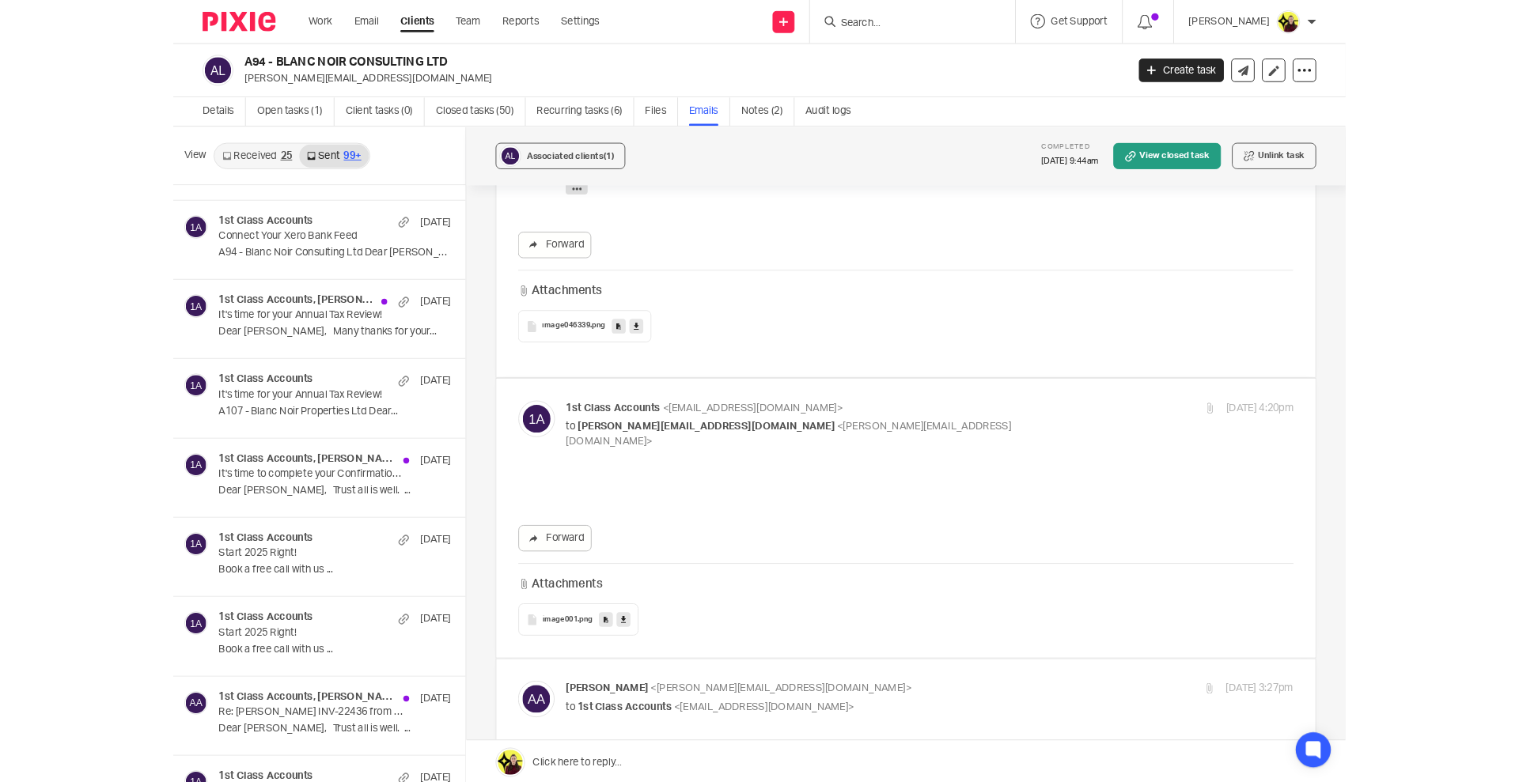
scroll to position [0, 0]
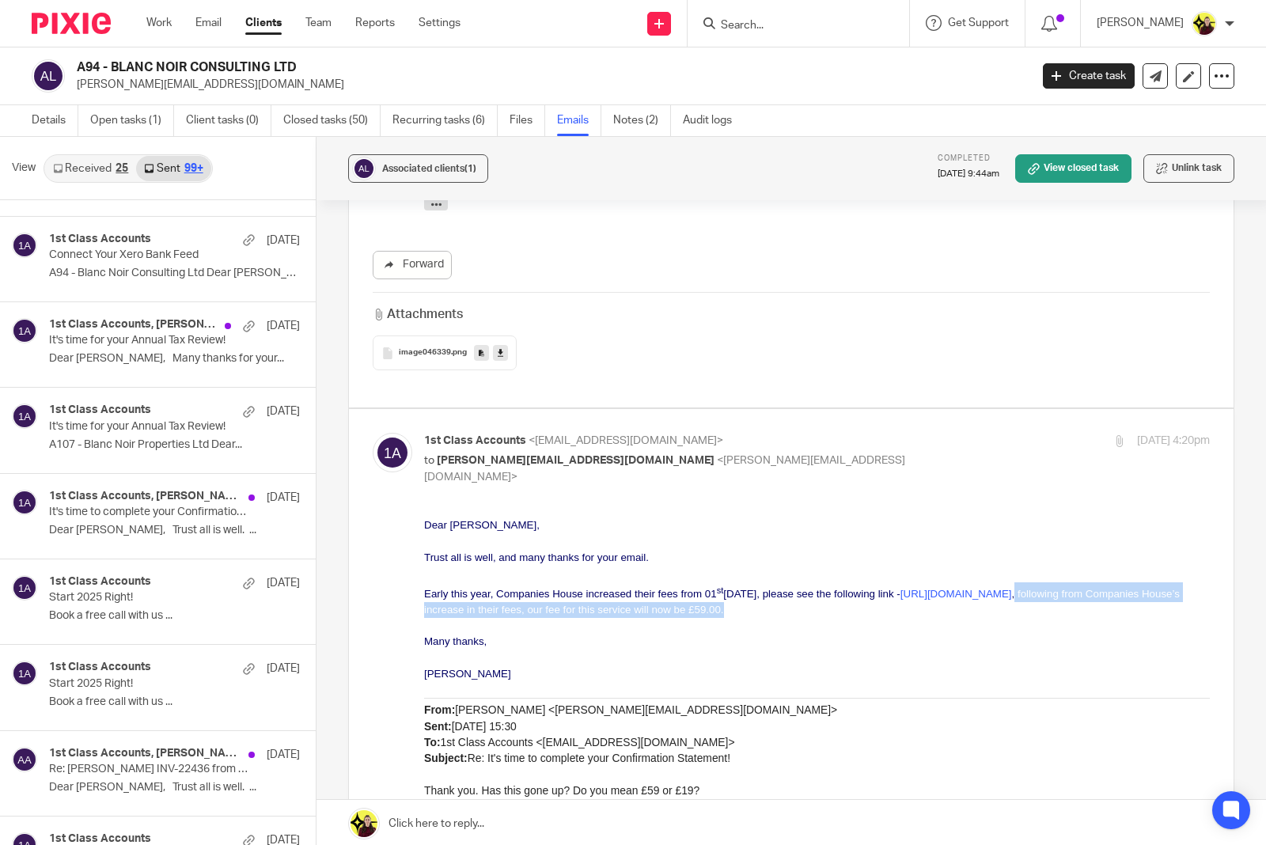
drag, startPoint x: 826, startPoint y: 604, endPoint x: 839, endPoint y: 616, distance: 17.4
click at [839, 616] on p "Early this year, Companies House increased their fees from 01 st May 2024, plea…" at bounding box center [817, 599] width 786 height 36
copy span "following from Companies House’s increase in their fees, our fee for this servi…"
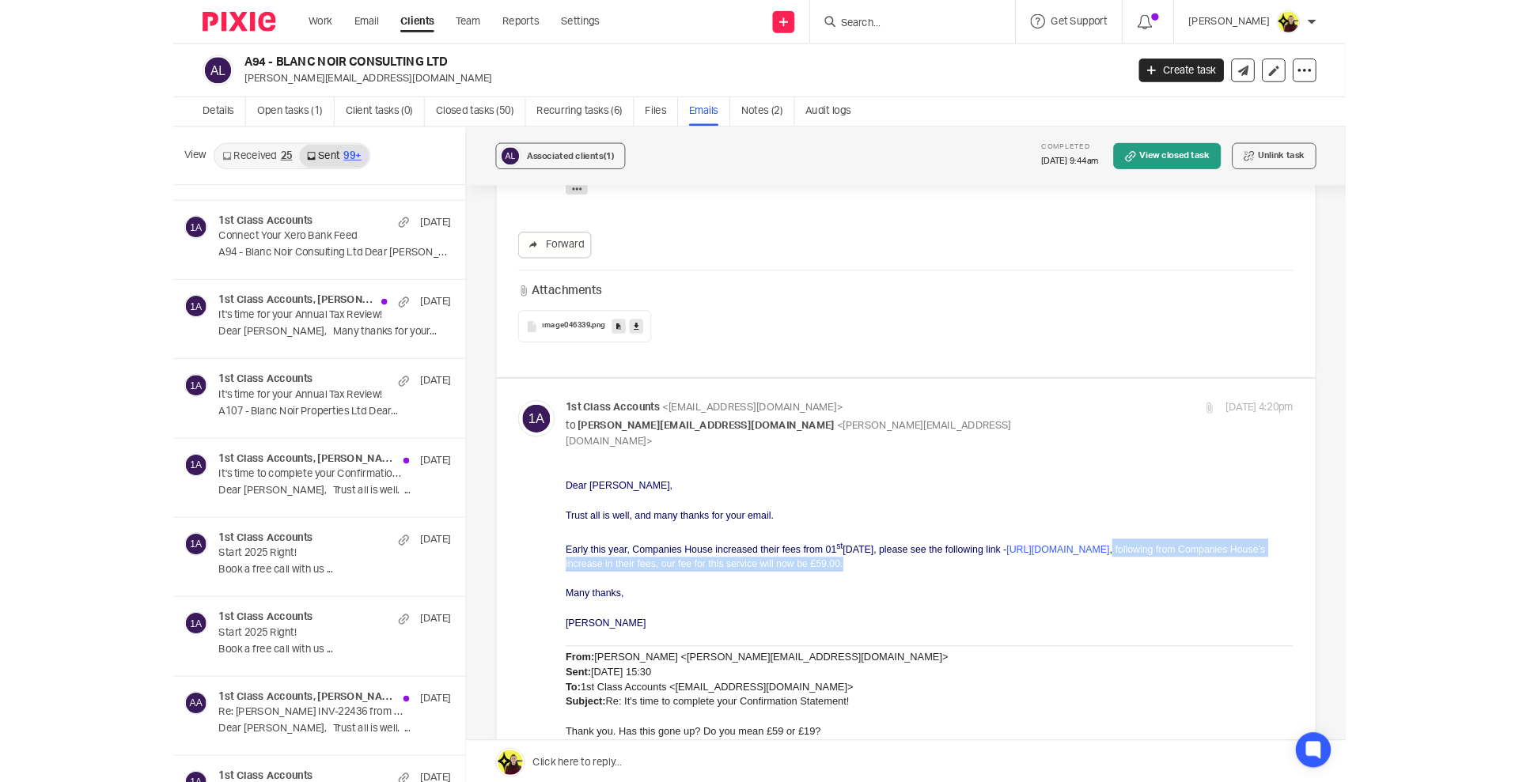
scroll to position [1286, 0]
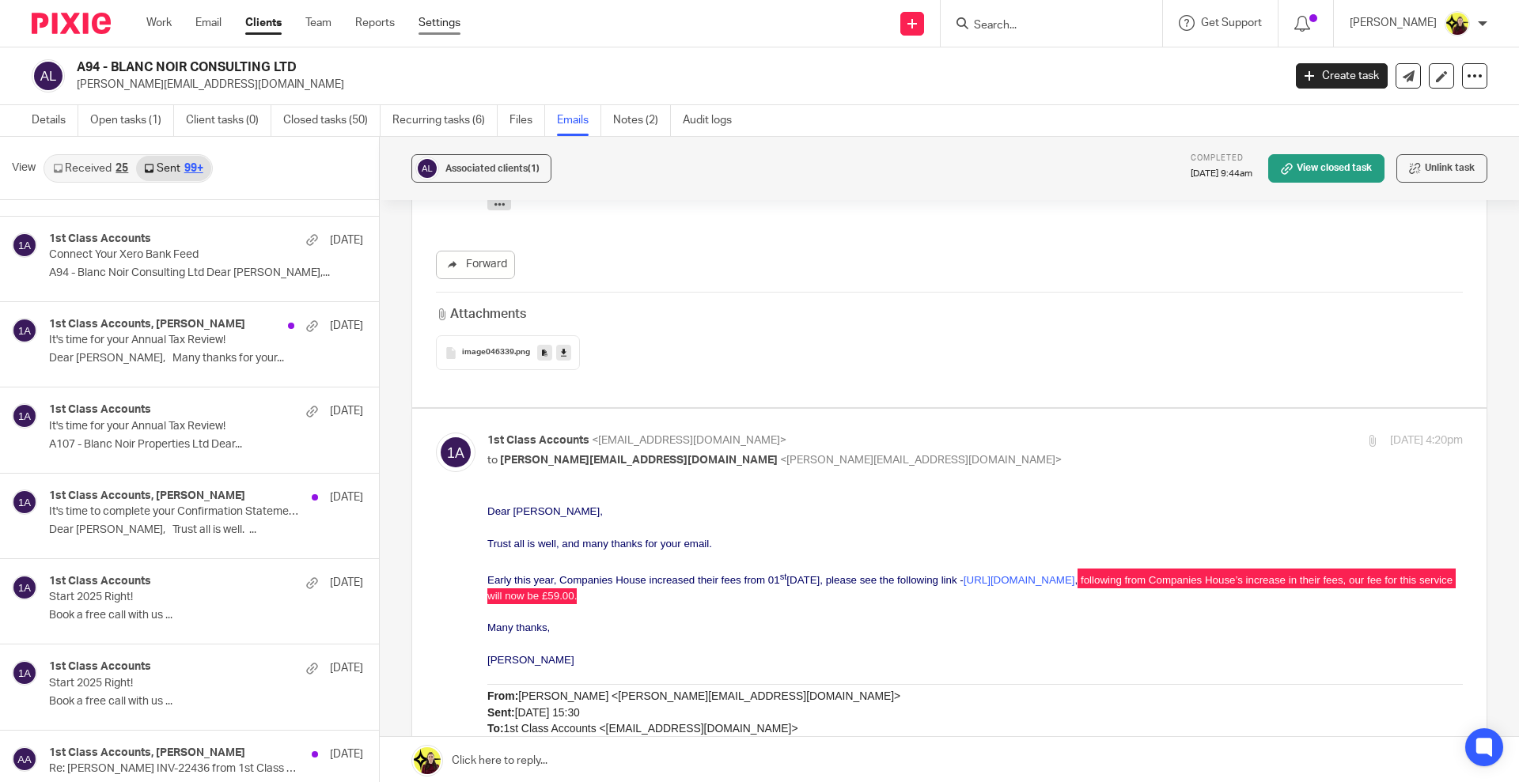
click at [445, 21] on link "Settings" at bounding box center [440, 23] width 42 height 16
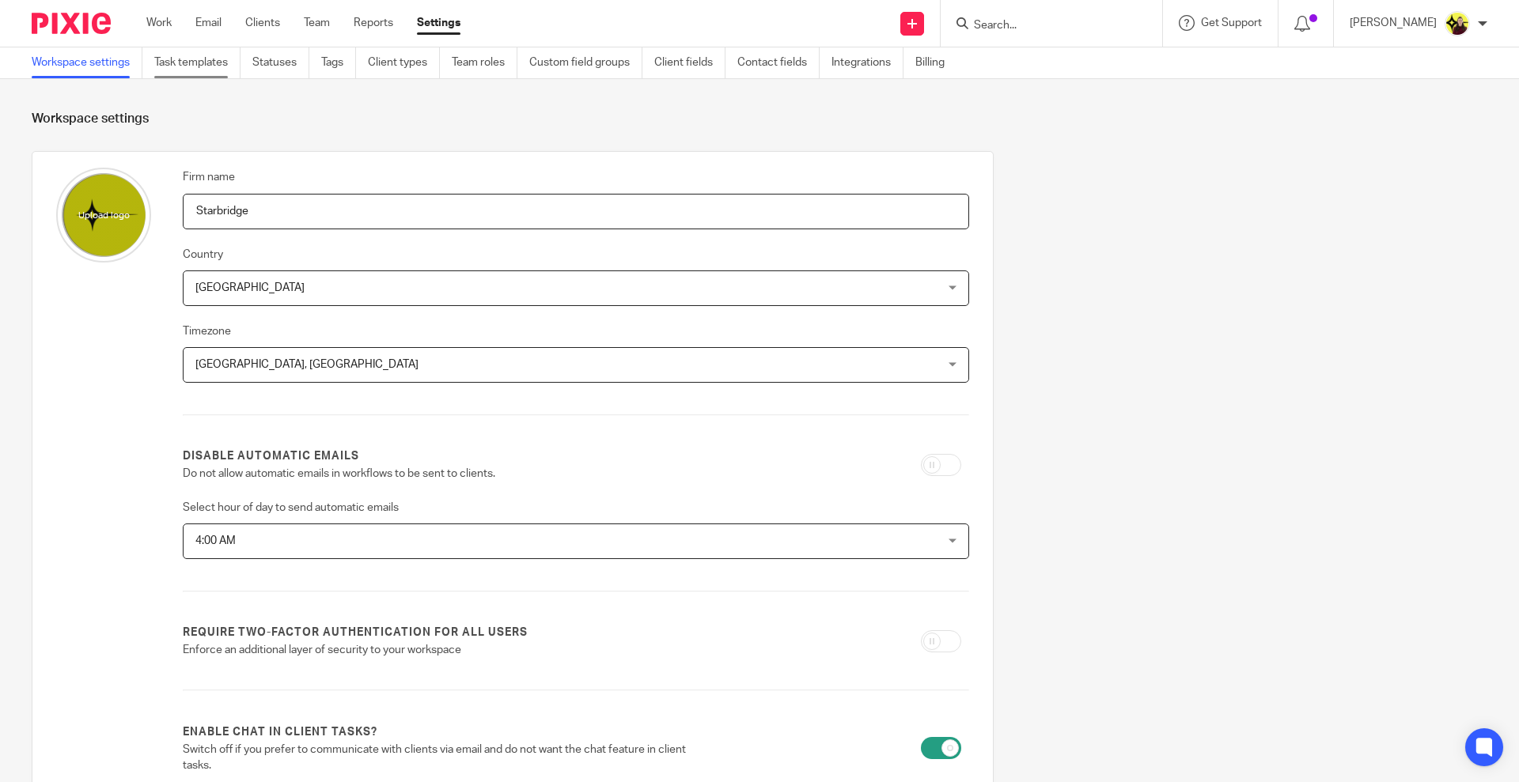
click at [224, 53] on link "Task templates" at bounding box center [197, 62] width 86 height 31
click at [214, 70] on link "Task templates" at bounding box center [197, 62] width 86 height 31
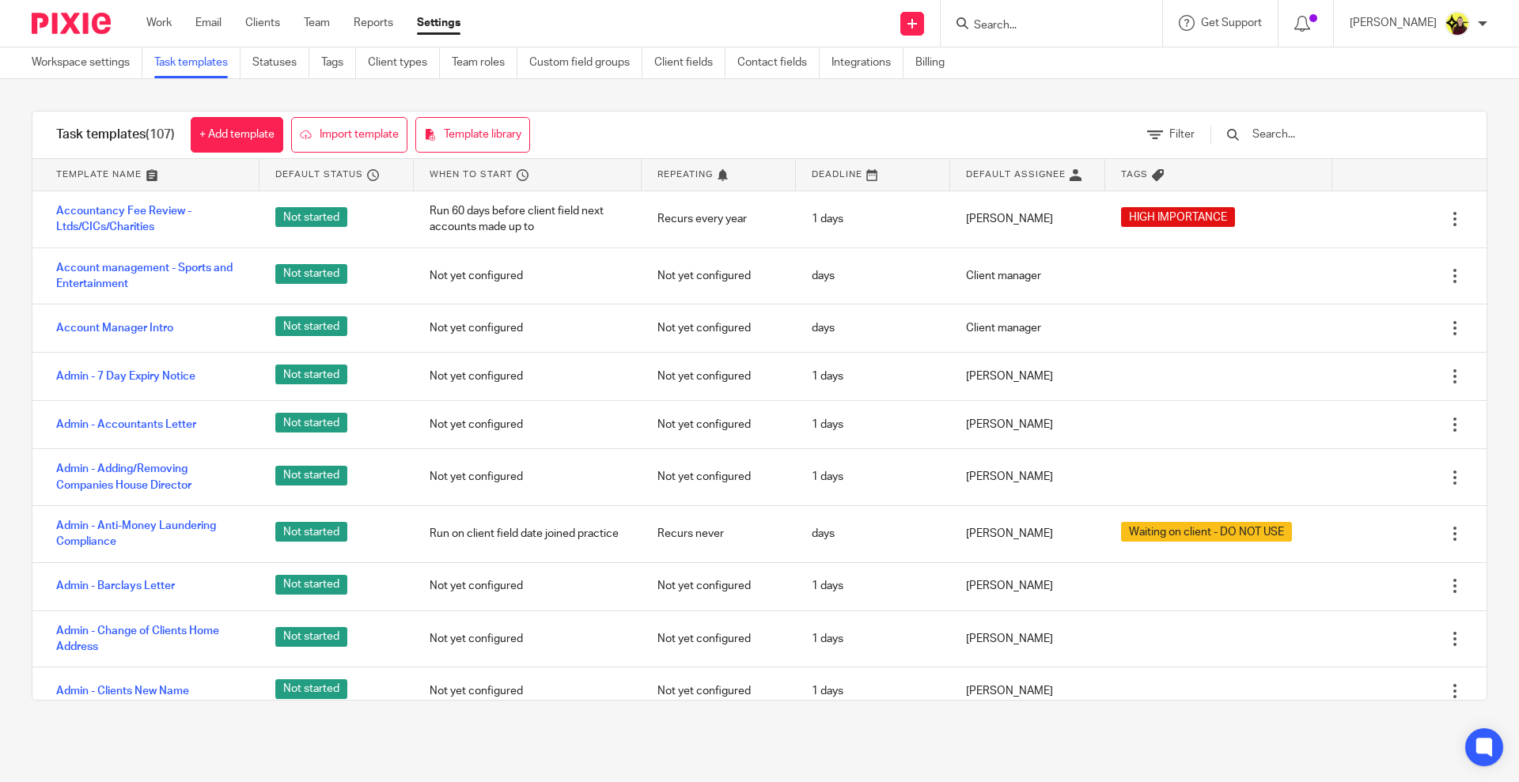
click at [1300, 127] on input "text" at bounding box center [1343, 134] width 184 height 17
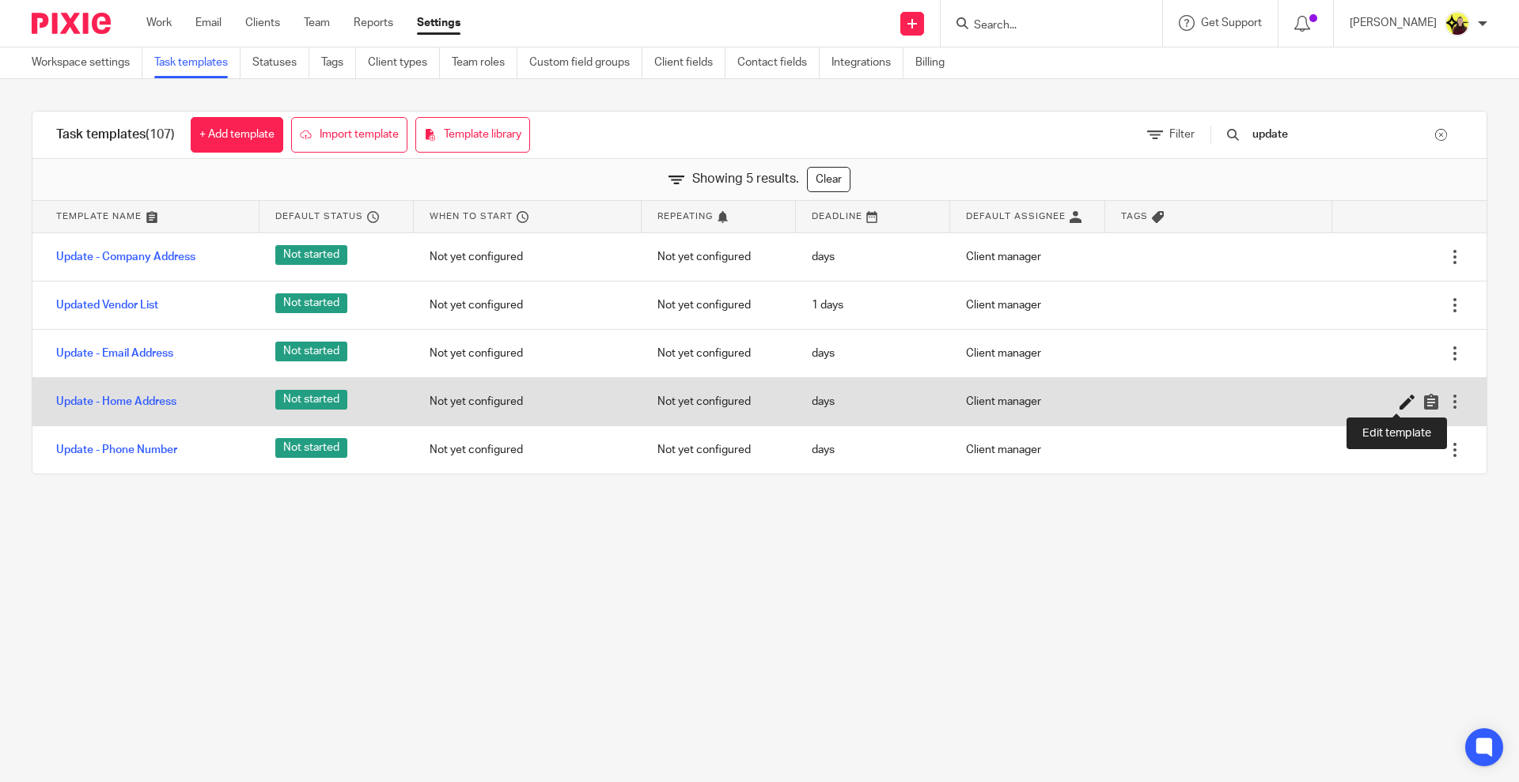
type input "update"
click at [1400, 394] on icon at bounding box center [1408, 402] width 16 height 16
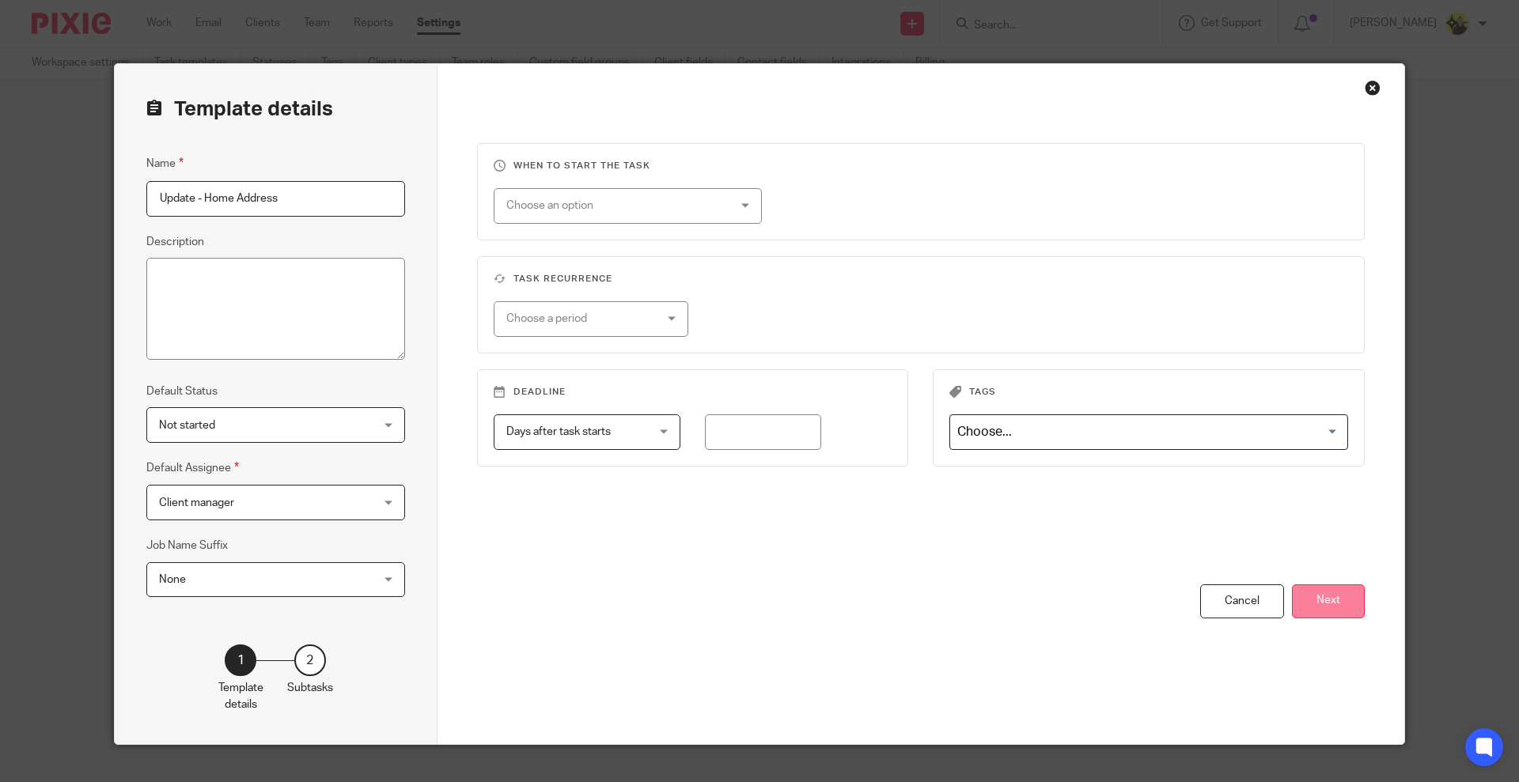
click at [1330, 599] on button "Next" at bounding box center [1328, 602] width 73 height 34
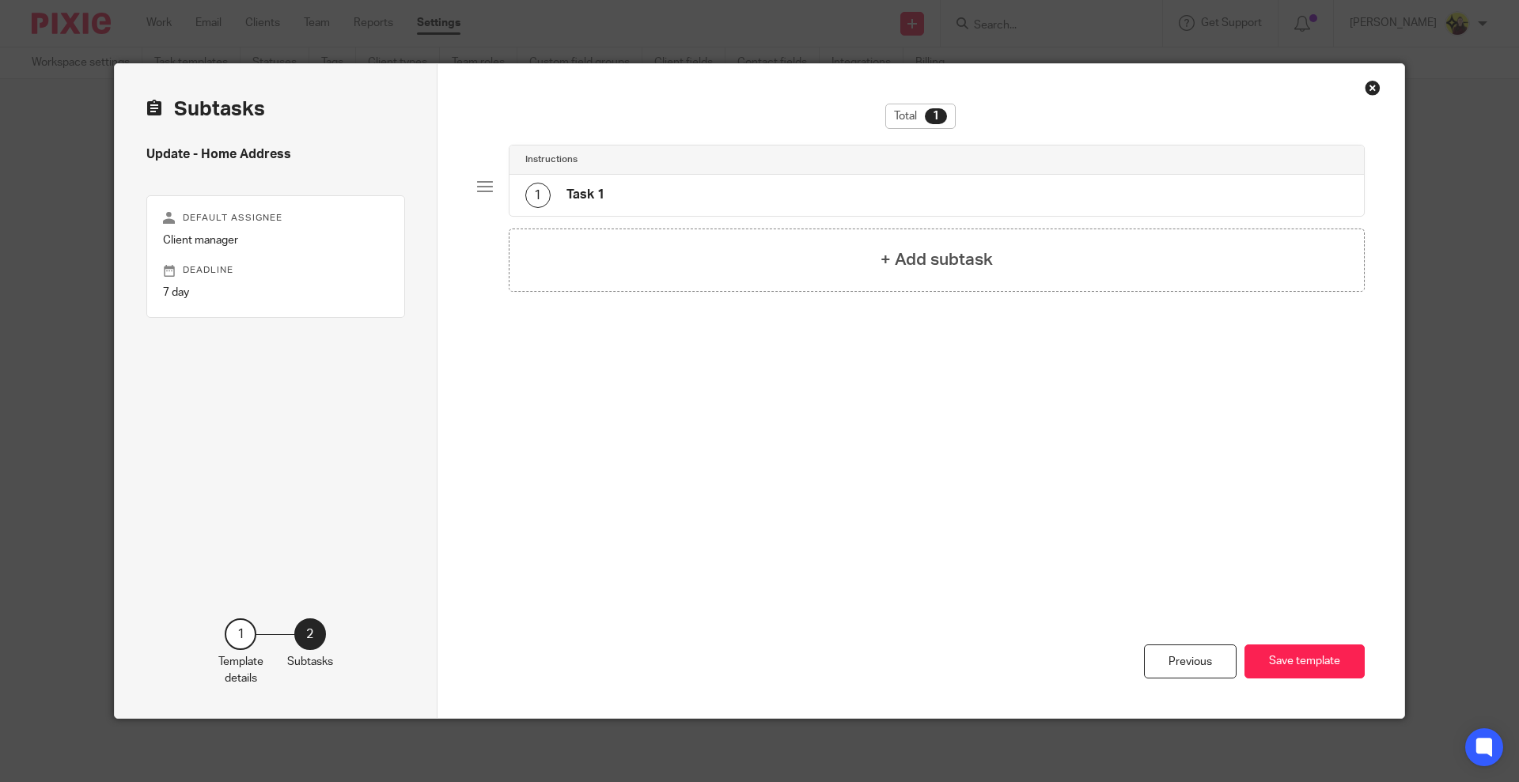
click at [841, 178] on div "1 Task 1" at bounding box center [936, 195] width 855 height 41
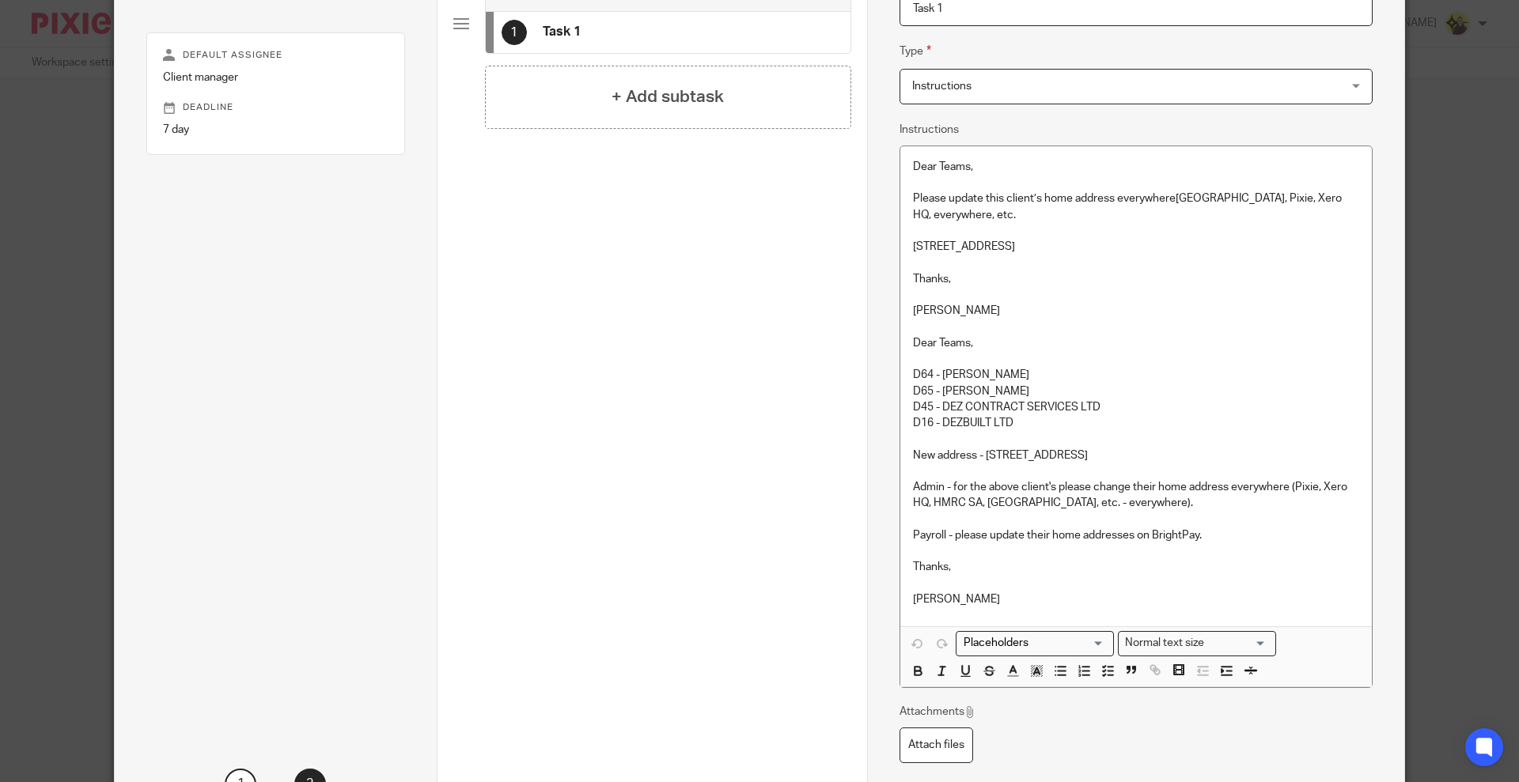
scroll to position [198, 0]
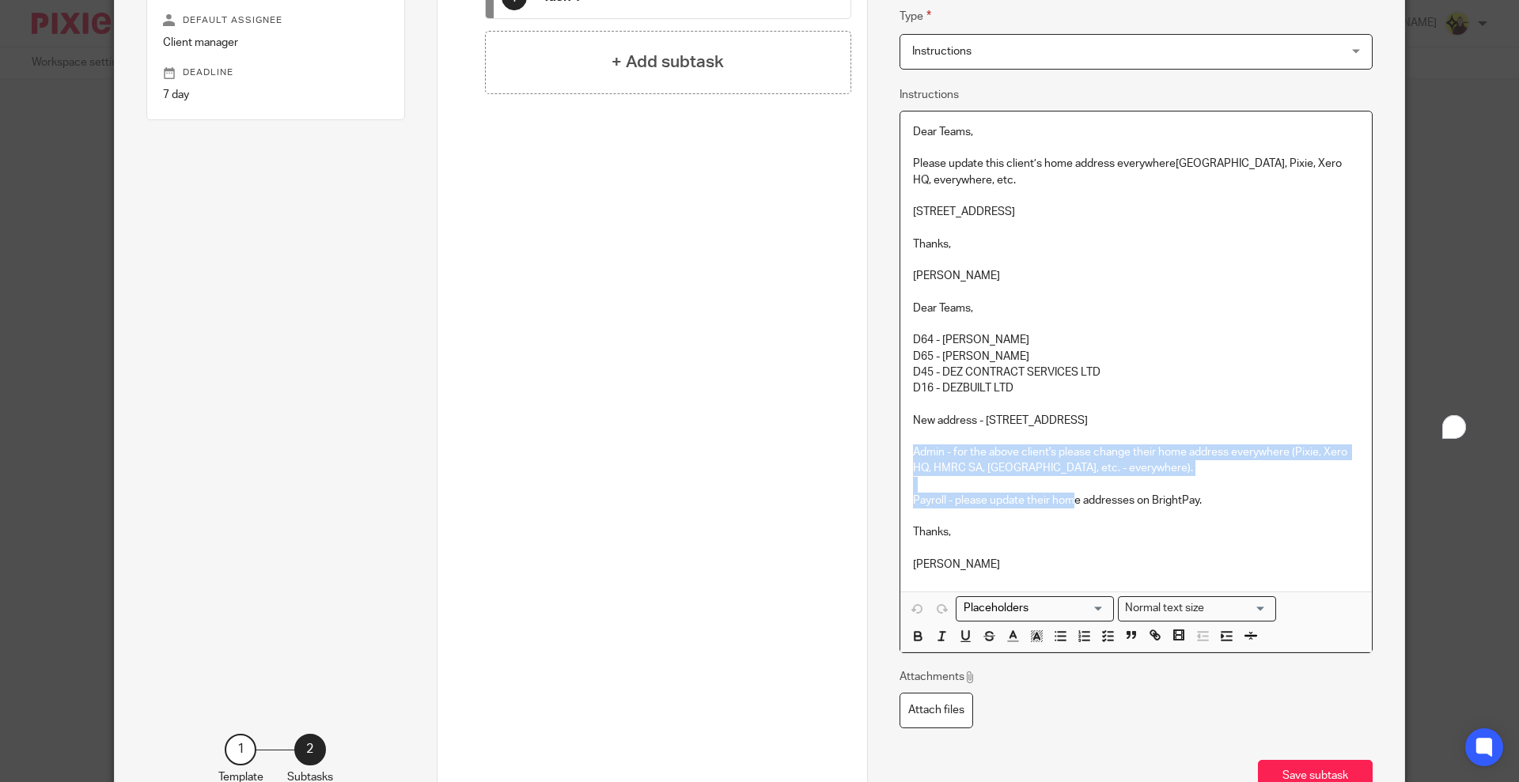
drag, startPoint x: 1061, startPoint y: 482, endPoint x: 1071, endPoint y: 499, distance: 20.2
click at [1071, 499] on div "Dear Teams, Please update this client’s home address everywhere, CH, BrightPay,…" at bounding box center [1136, 352] width 472 height 480
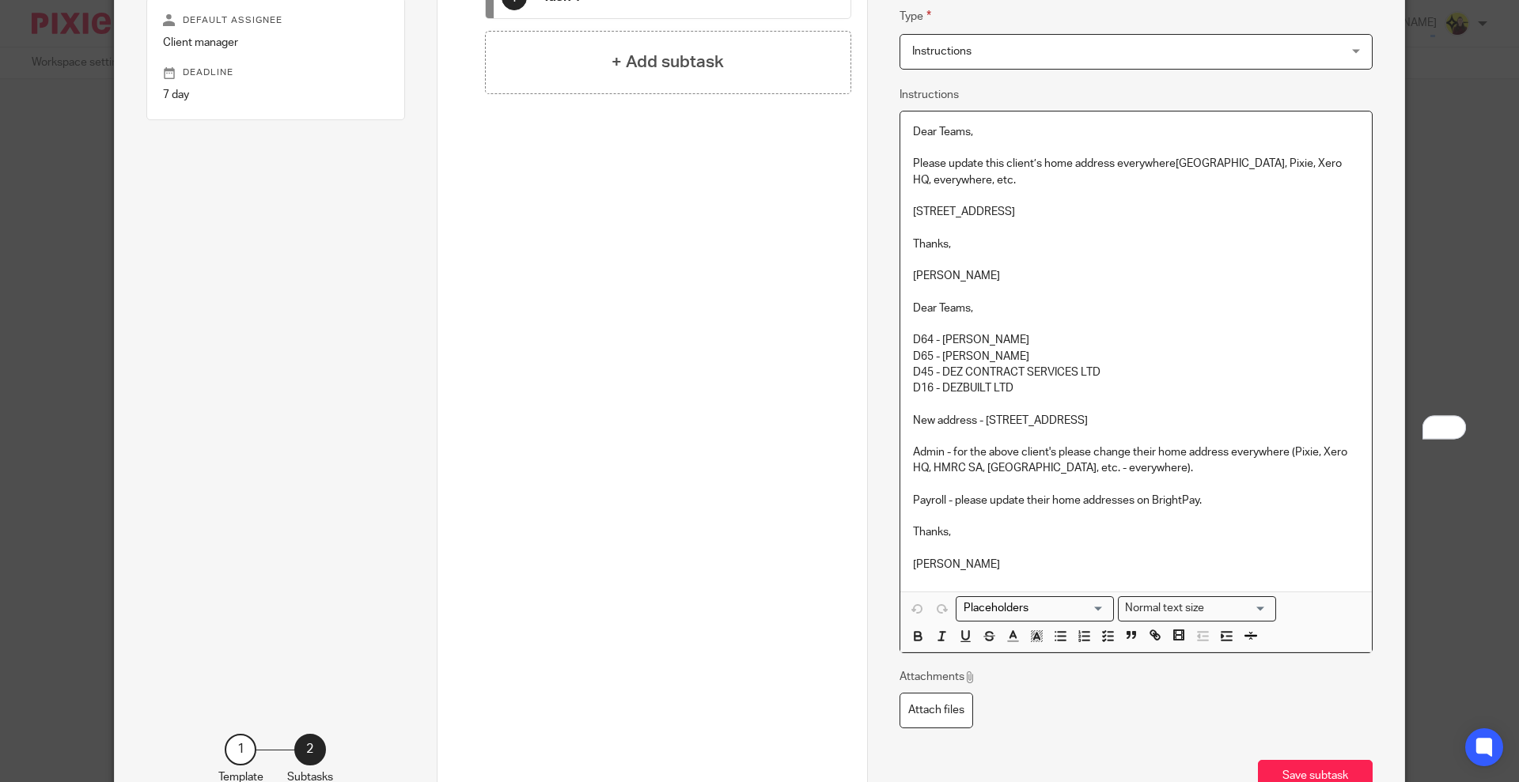
click at [1219, 494] on p "Payroll - please update their home addresses on BrightPay." at bounding box center [1136, 501] width 446 height 16
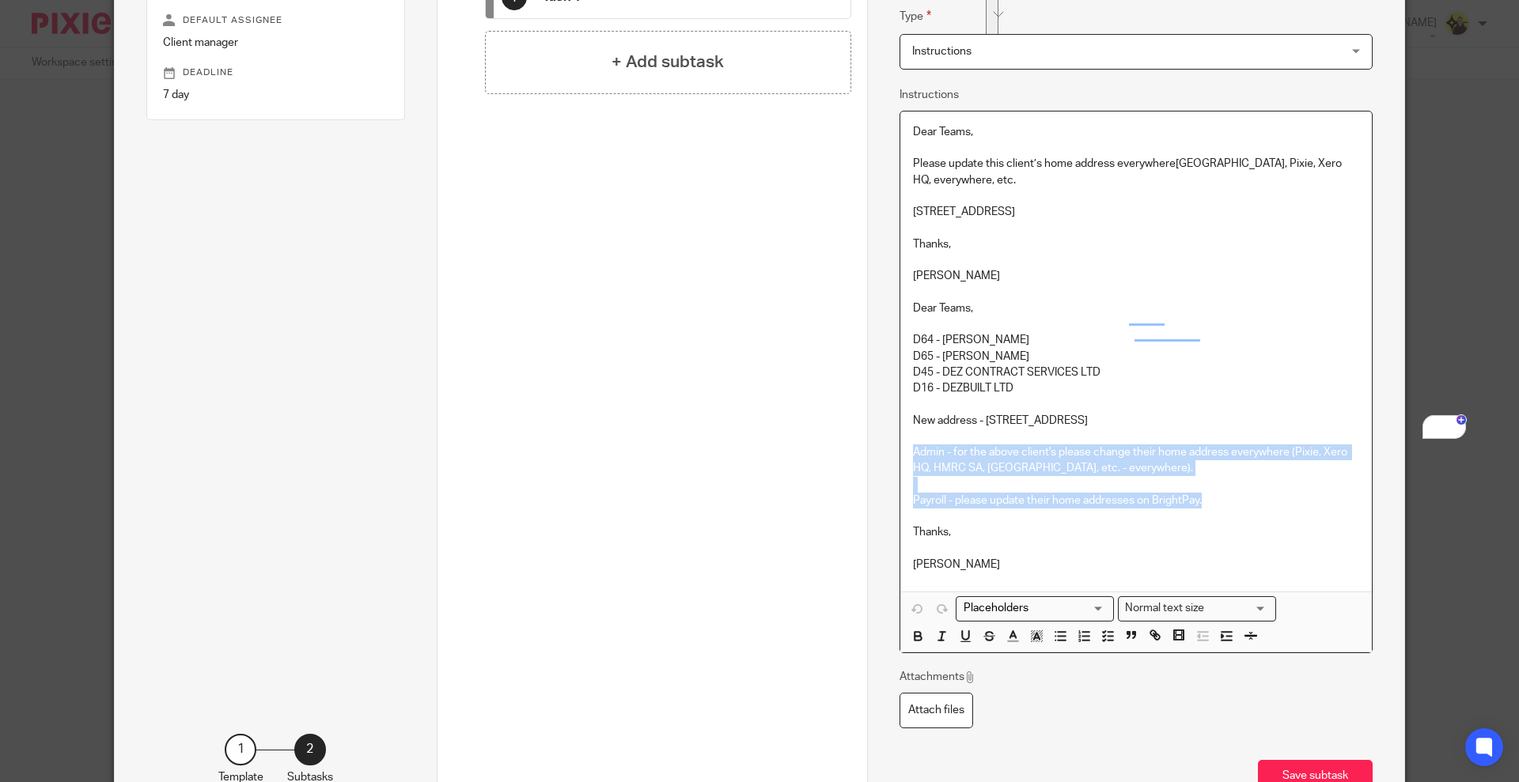
drag, startPoint x: 1205, startPoint y: 501, endPoint x: 915, endPoint y: 441, distance: 296.5
click at [915, 441] on div "Dear Teams, Please update this client’s home address everywhere, CH, BrightPay,…" at bounding box center [1136, 352] width 472 height 480
copy div "Admin - for the above client's please change their home address everywhere (Pix…"
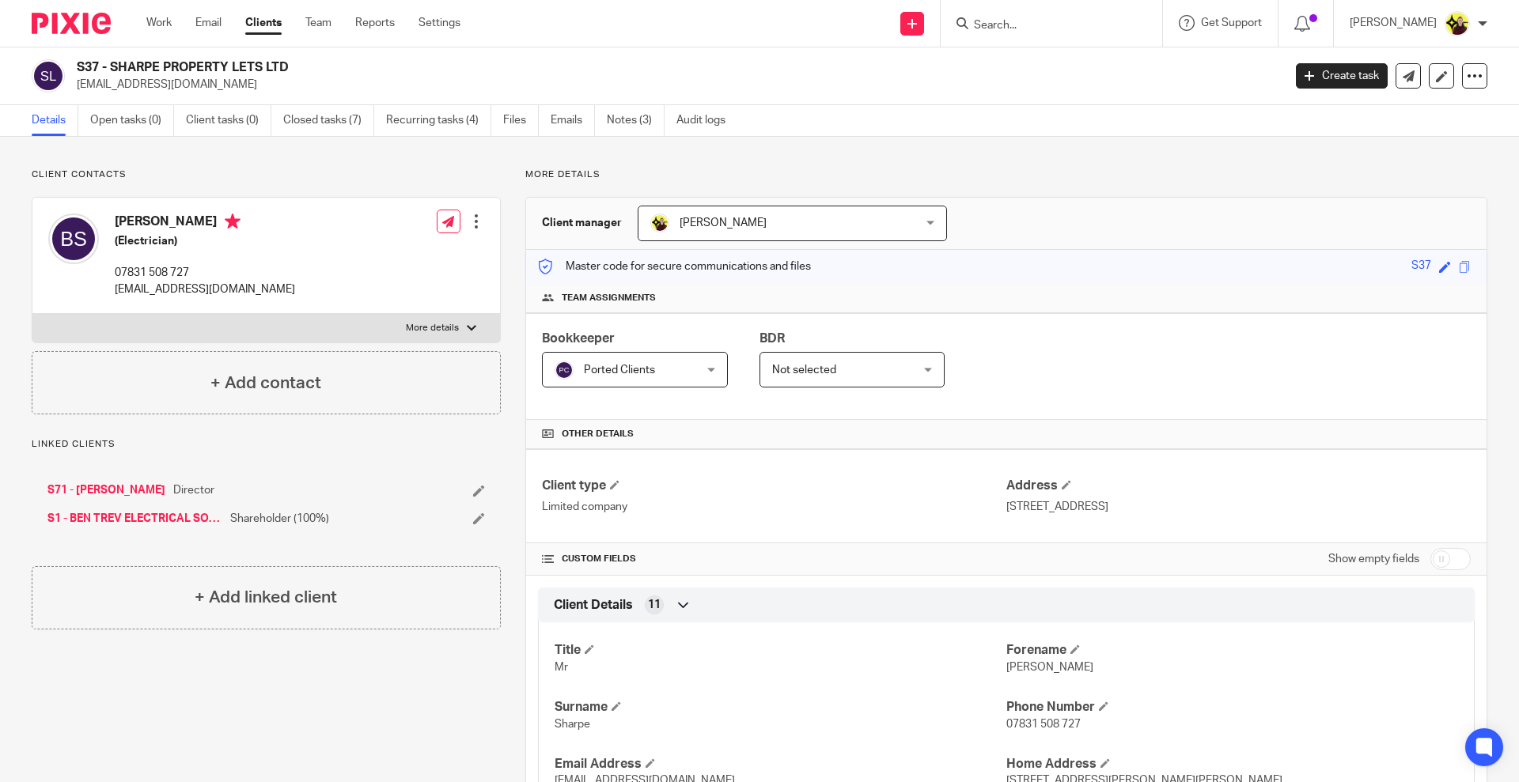
click at [1055, 33] on div at bounding box center [1052, 23] width 222 height 47
click at [1030, 25] on input "Search" at bounding box center [1043, 26] width 142 height 14
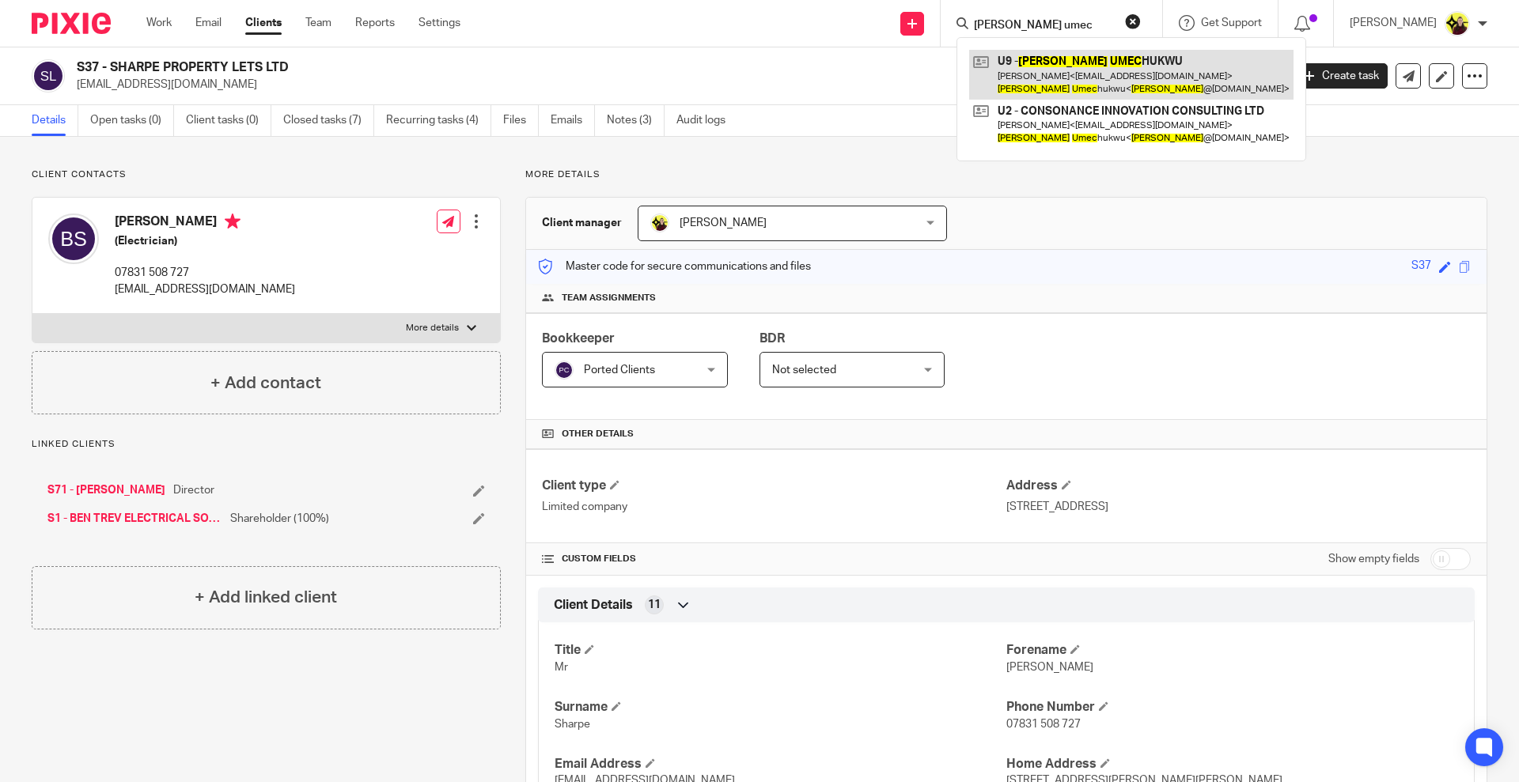
type input "[PERSON_NAME] umec"
click at [1050, 51] on link at bounding box center [1131, 74] width 324 height 49
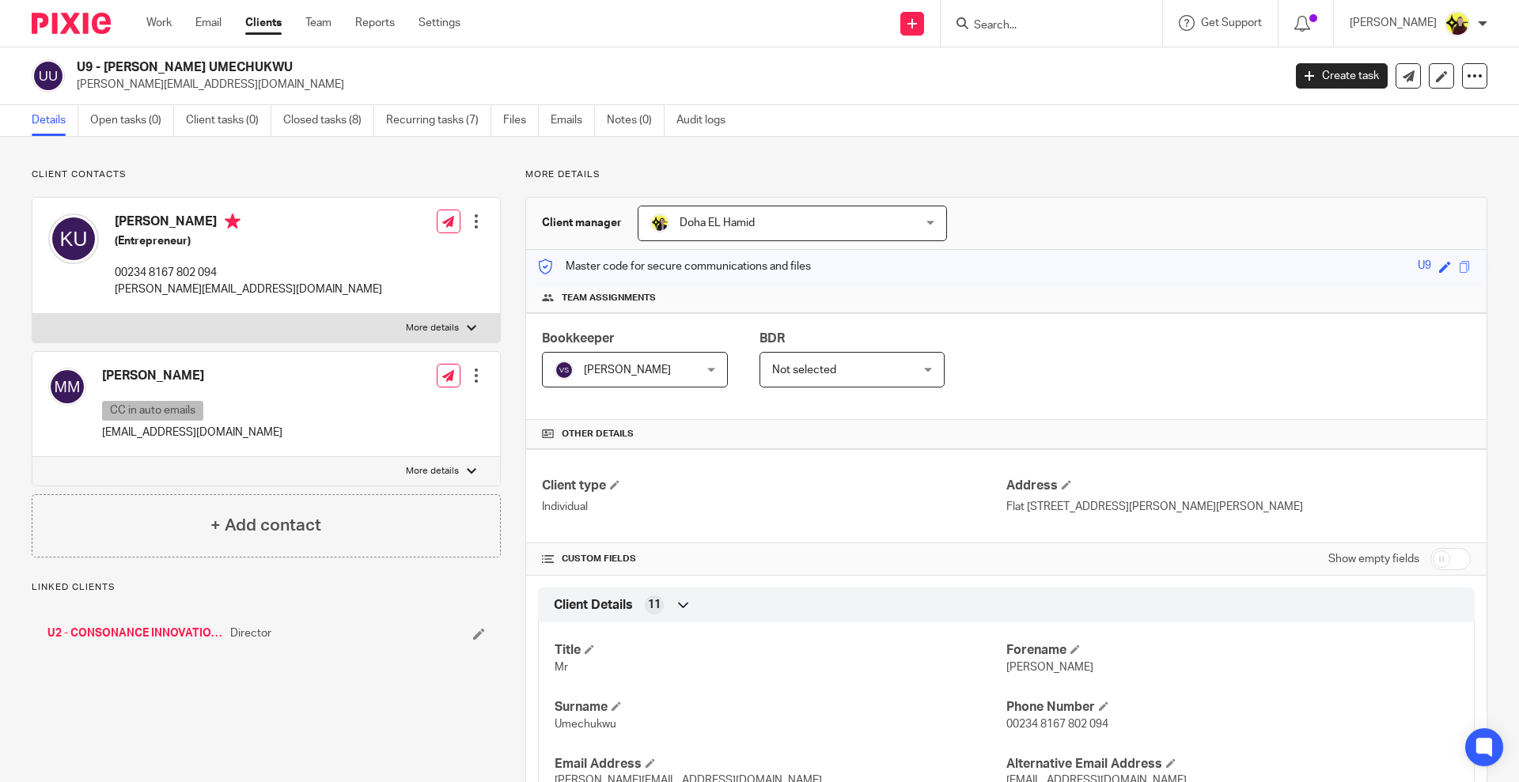
click at [125, 631] on link "U2 - CONSONANCE INNOVATION CONSULTING LTD" at bounding box center [134, 634] width 175 height 16
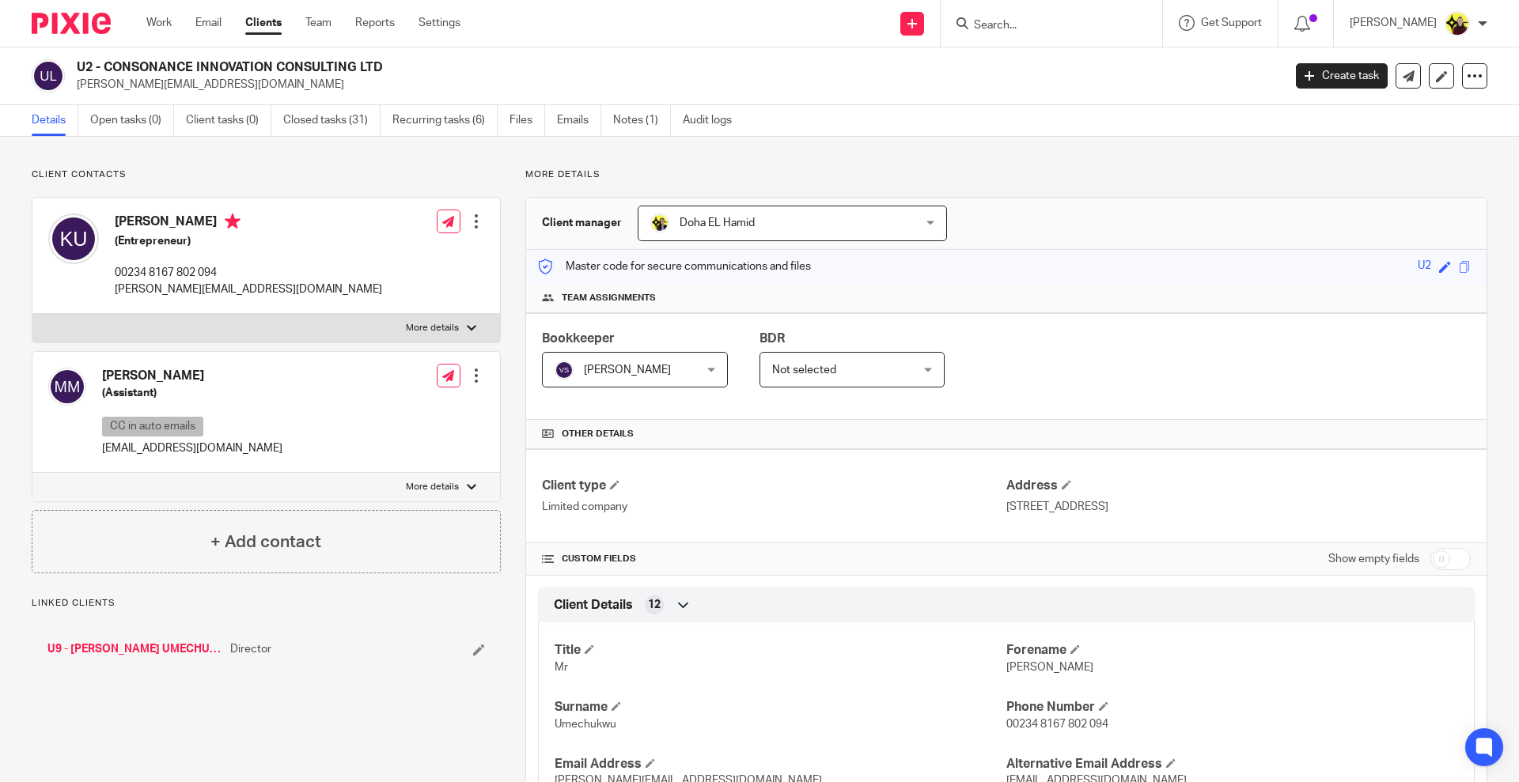
click at [138, 69] on h2 "U2 - CONSONANCE INNOVATION CONSULTING LTD" at bounding box center [555, 67] width 956 height 17
copy div "U2 - CONSONANCE INNOVATION CONSULTING LTD"
click at [142, 647] on link "U9 - [PERSON_NAME] UMECHUKWU" at bounding box center [134, 650] width 175 height 16
